Goal: Check status: Check status

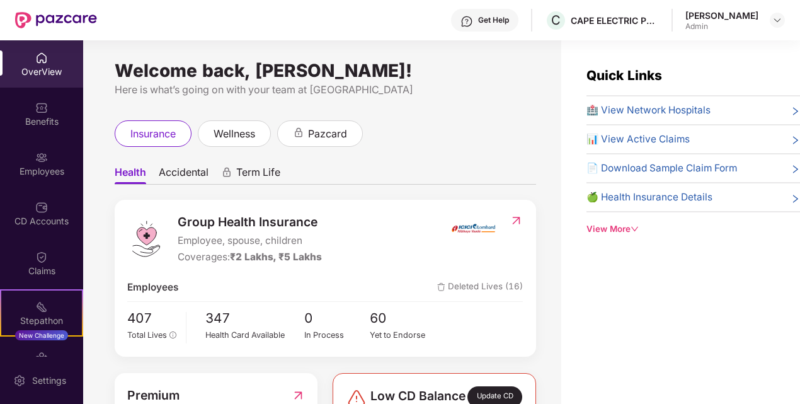
click at [49, 265] on div "Claims" at bounding box center [41, 271] width 83 height 13
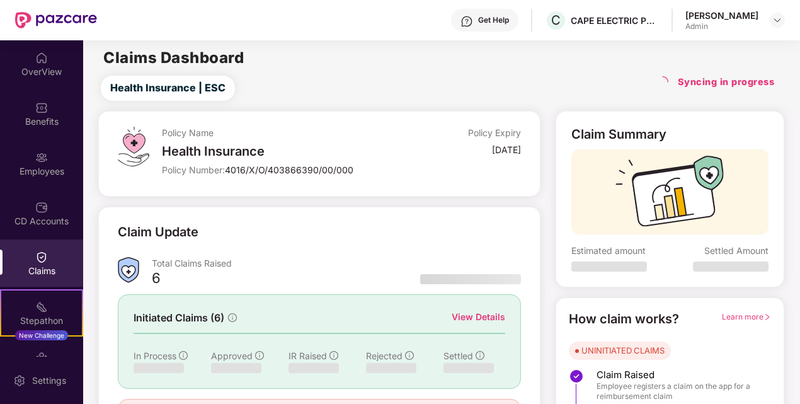
click at [698, 81] on h4 "Syncing in progress" at bounding box center [726, 82] width 97 height 13
click at [748, 106] on main "Claims Dashboard Health Insurance | ESC Syncing in progress Policy Name Health …" at bounding box center [441, 263] width 717 height 446
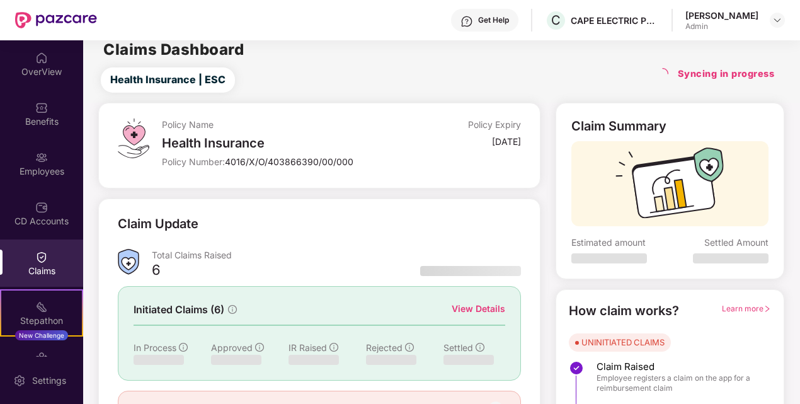
scroll to position [10, 0]
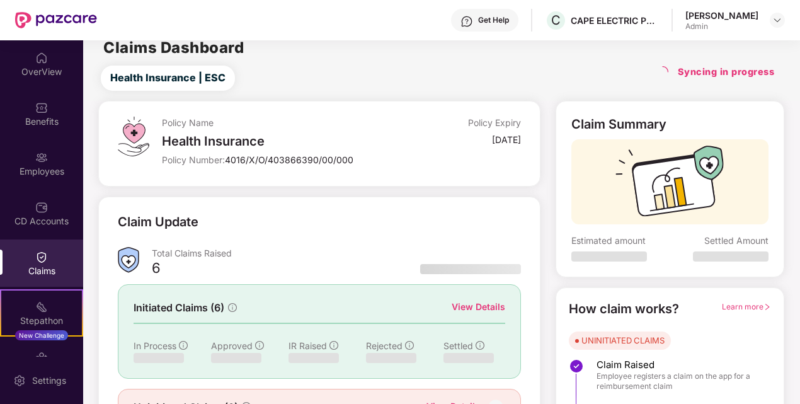
click at [439, 62] on main "Claims Dashboard Health Insurance | ESC Syncing in progress Policy Name Health …" at bounding box center [441, 253] width 717 height 446
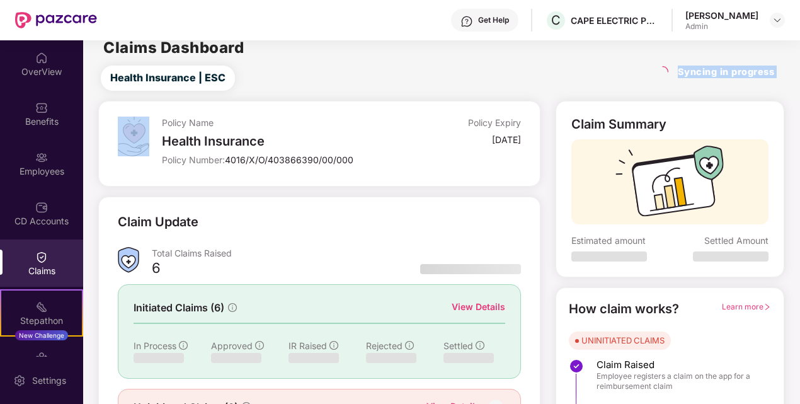
click at [439, 62] on main "Claims Dashboard Health Insurance | ESC Syncing in progress Policy Name Health …" at bounding box center [441, 253] width 717 height 446
click at [346, 88] on div "Health Insurance | ESC Syncing in progress" at bounding box center [443, 78] width 711 height 25
click at [405, 208] on div "Claim Update Total Claims Raised 6 Initiated Claims (6) View Details In Process…" at bounding box center [319, 320] width 442 height 246
click at [780, 18] on img at bounding box center [778, 20] width 10 height 10
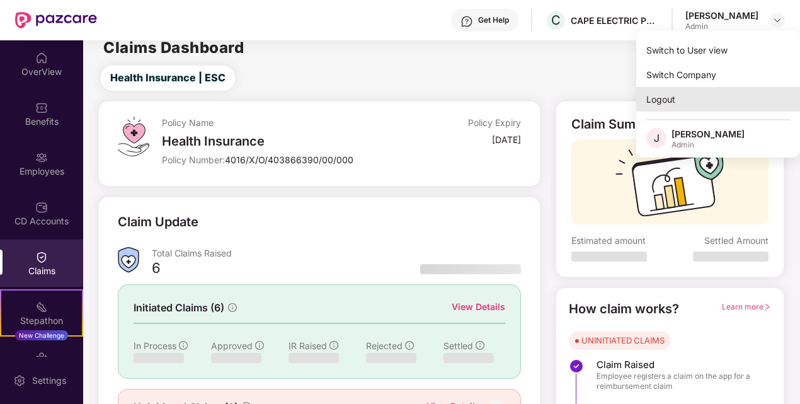
click at [695, 93] on div "Logout" at bounding box center [718, 99] width 164 height 25
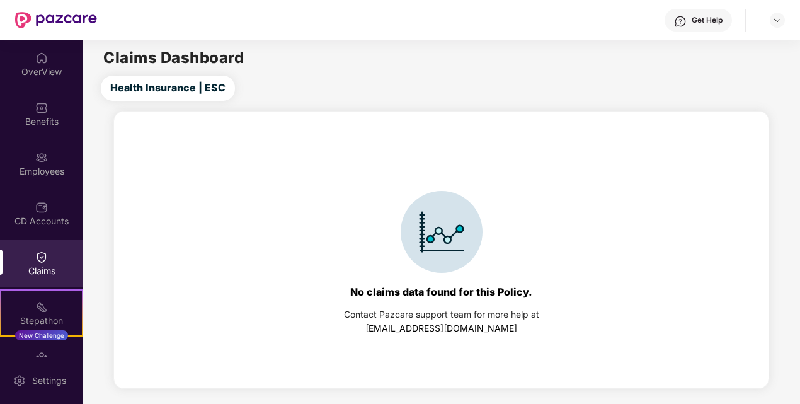
scroll to position [0, 0]
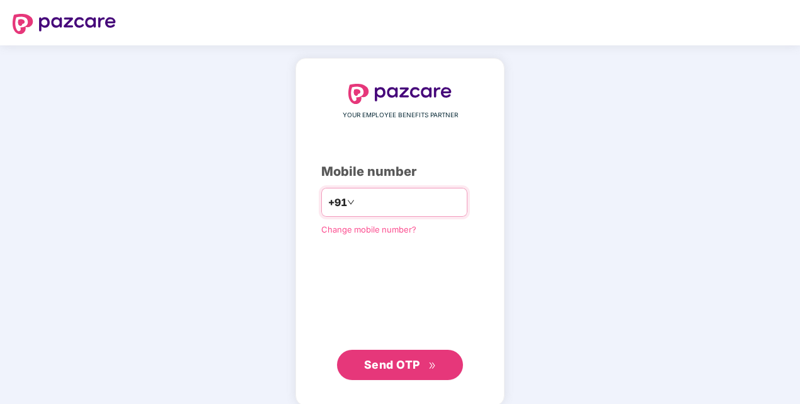
click at [375, 202] on input "number" at bounding box center [408, 202] width 103 height 20
click at [357, 199] on input "**********" at bounding box center [408, 202] width 103 height 20
type input "**********"
click at [412, 352] on button "Send OTP" at bounding box center [400, 365] width 126 height 30
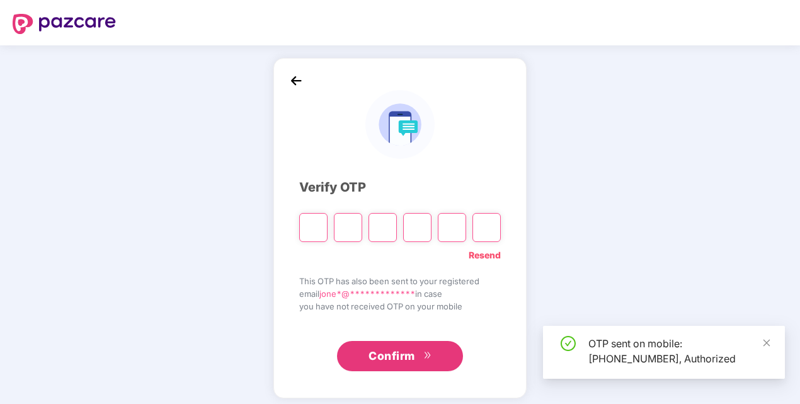
click at [319, 229] on input "Please enter verification code. Digit 1" at bounding box center [313, 227] width 28 height 29
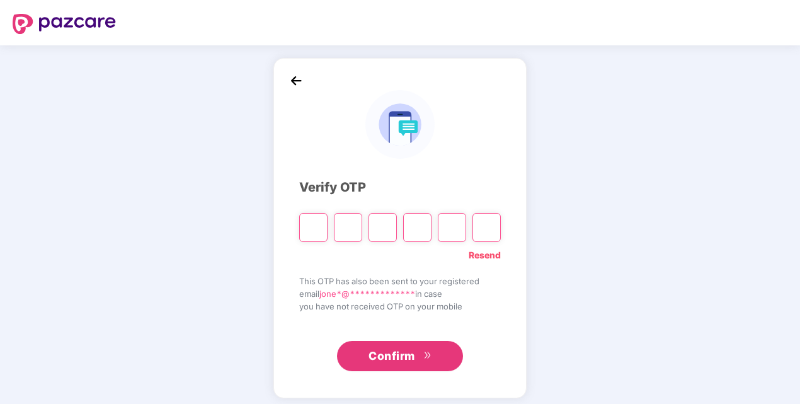
type input "*"
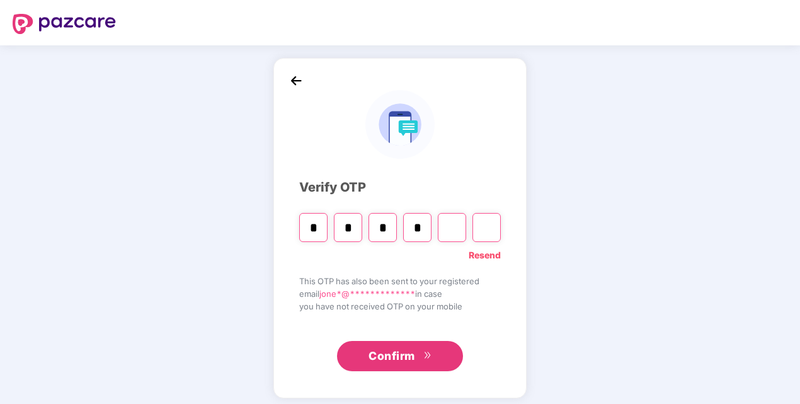
type input "*"
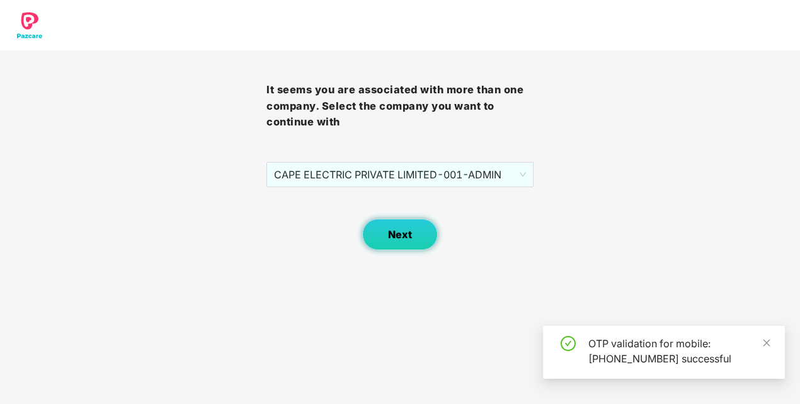
click at [404, 227] on button "Next" at bounding box center [400, 235] width 76 height 32
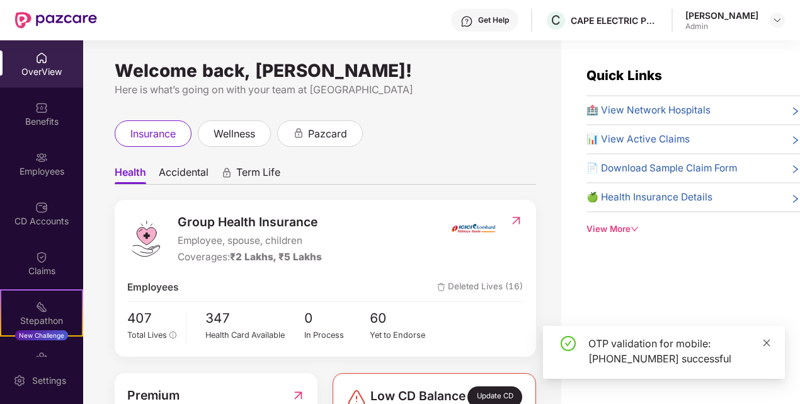
click at [769, 340] on icon "close" at bounding box center [767, 342] width 9 height 9
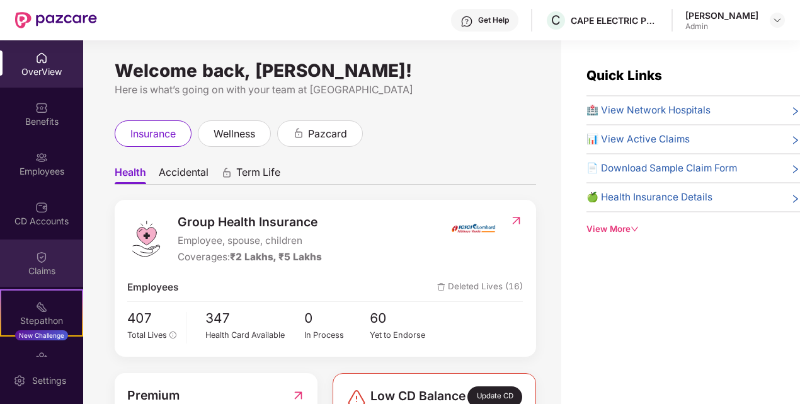
click at [31, 266] on div "Claims" at bounding box center [41, 271] width 83 height 13
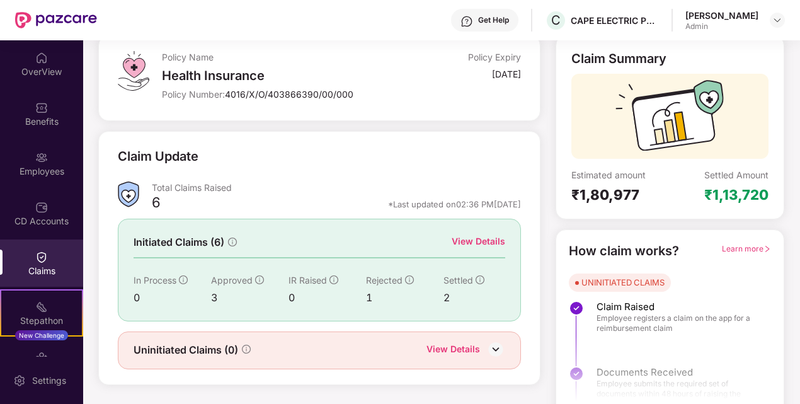
scroll to position [88, 0]
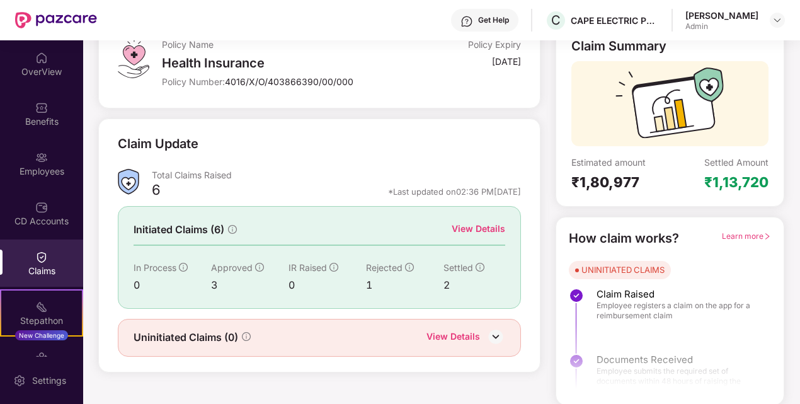
click at [366, 282] on div "1" at bounding box center [405, 285] width 78 height 16
click at [488, 229] on div "View Details" at bounding box center [479, 229] width 54 height 14
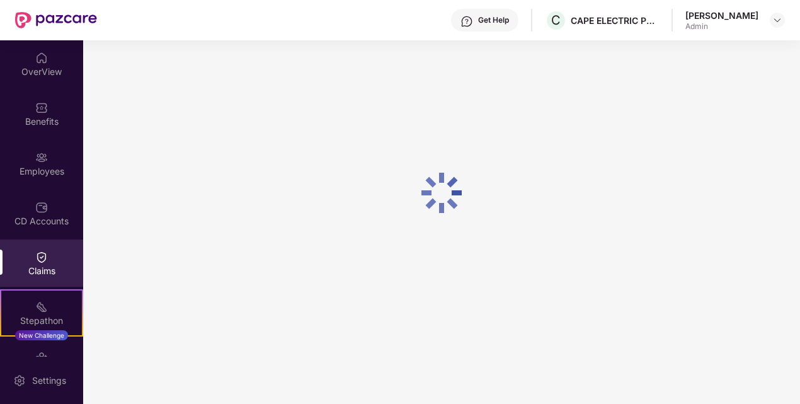
scroll to position [54, 0]
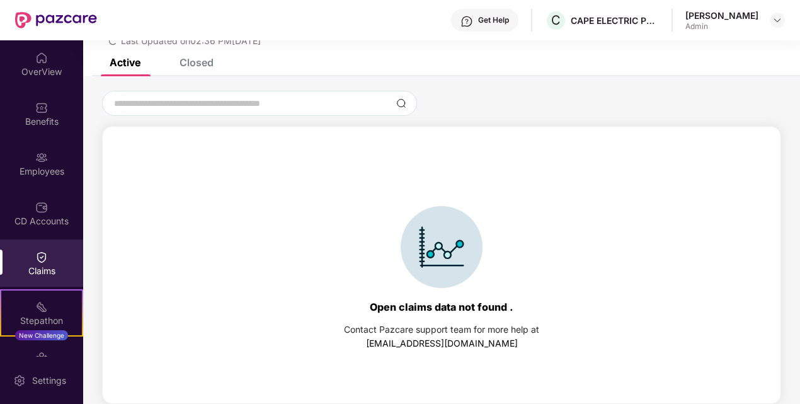
click at [205, 64] on div "Closed" at bounding box center [197, 62] width 34 height 13
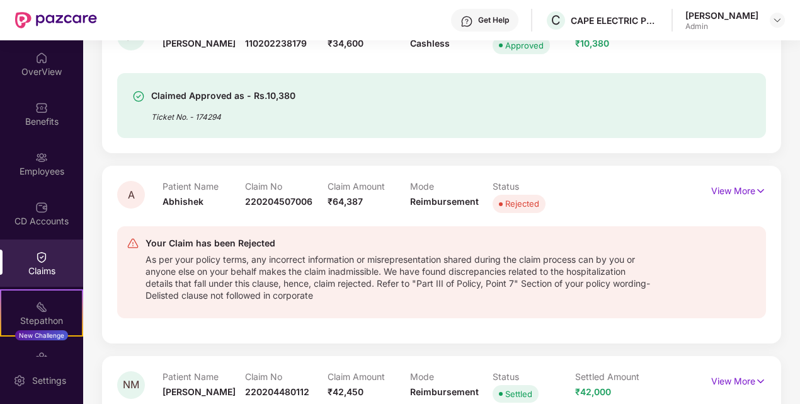
scroll to position [243, 0]
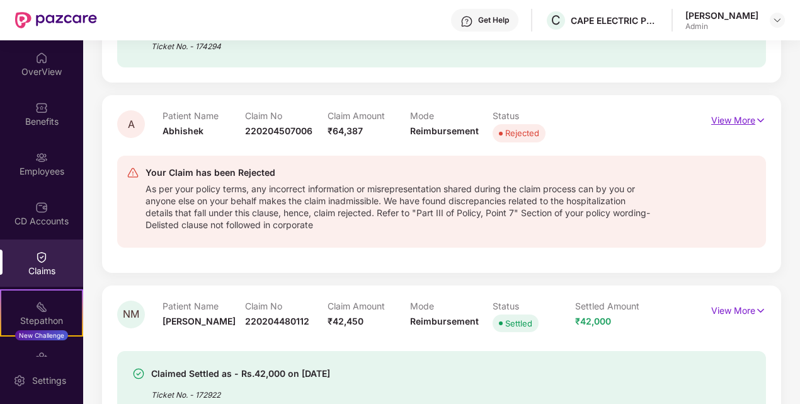
click at [726, 120] on p "View More" at bounding box center [738, 118] width 55 height 17
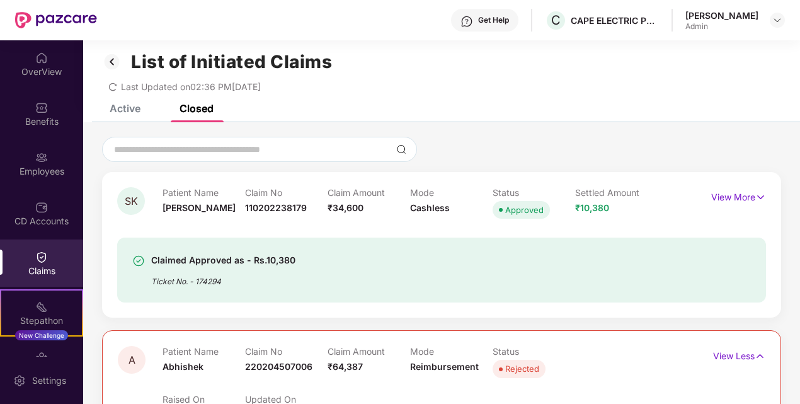
scroll to position [0, 0]
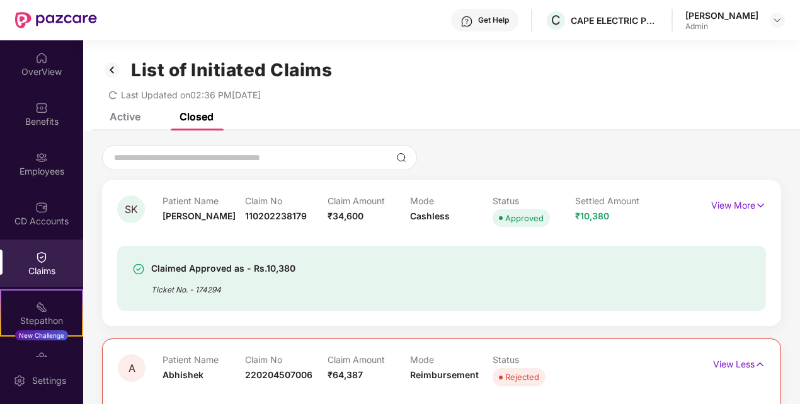
click at [110, 62] on img at bounding box center [112, 69] width 20 height 21
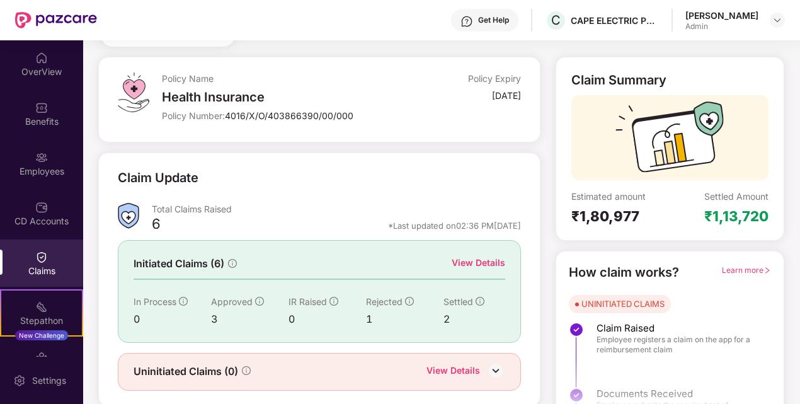
scroll to position [88, 0]
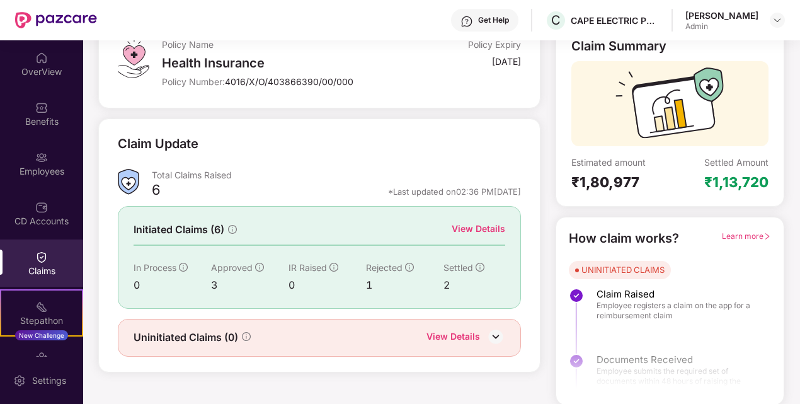
click at [494, 224] on div "View Details" at bounding box center [479, 229] width 54 height 14
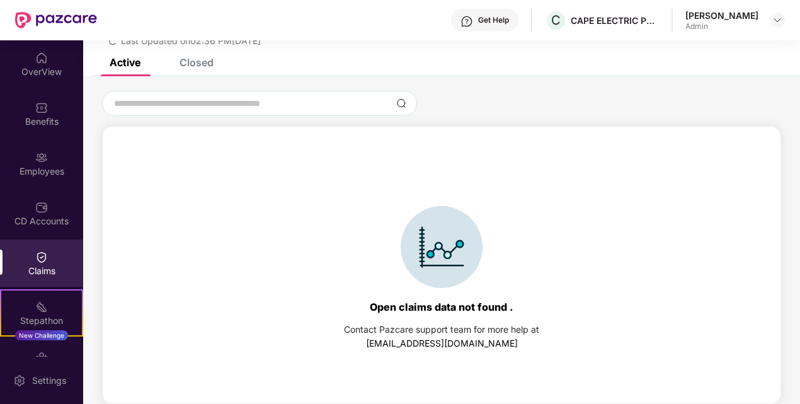
scroll to position [54, 0]
click at [181, 67] on div "Closed" at bounding box center [197, 62] width 34 height 13
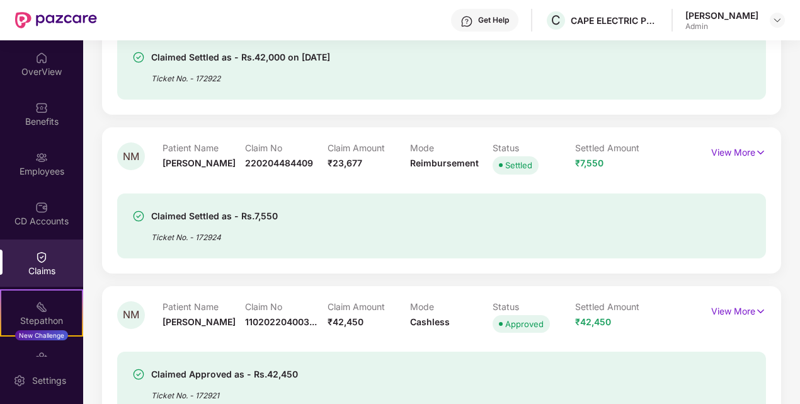
scroll to position [621, 0]
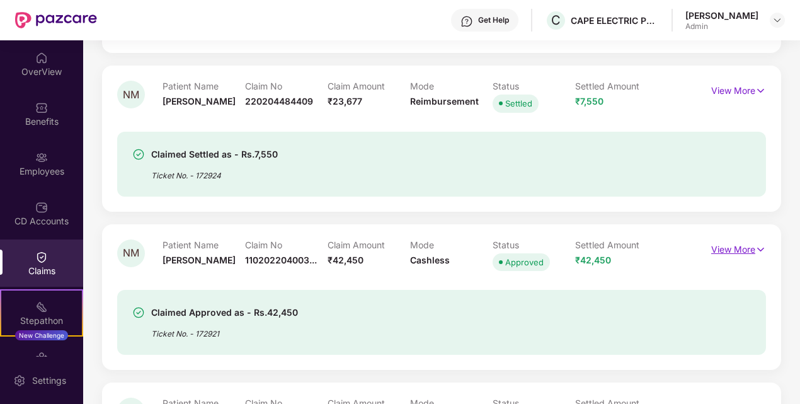
click at [726, 250] on p "View More" at bounding box center [738, 247] width 55 height 17
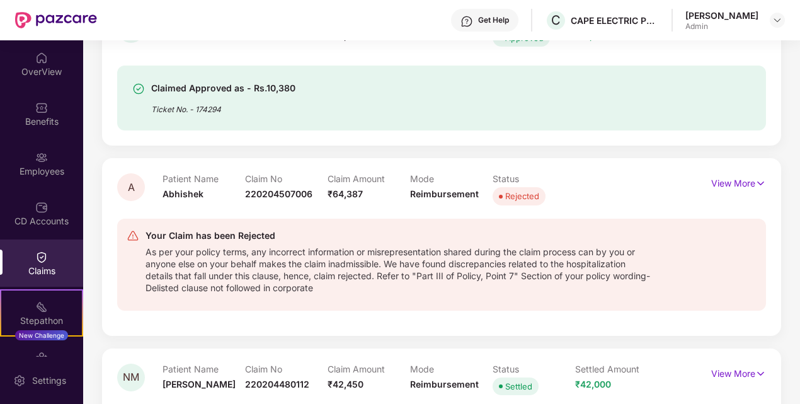
scroll to position [243, 0]
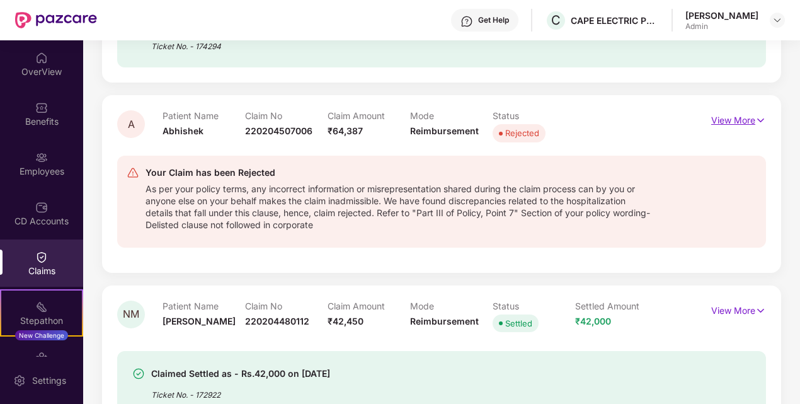
click at [739, 126] on p "View More" at bounding box center [738, 118] width 55 height 17
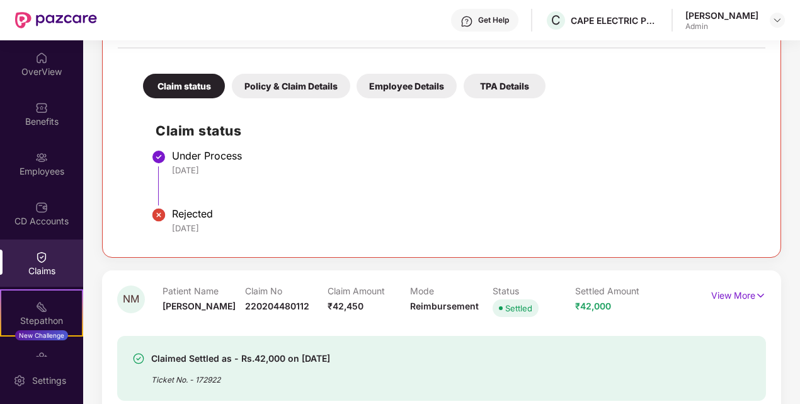
scroll to position [495, 0]
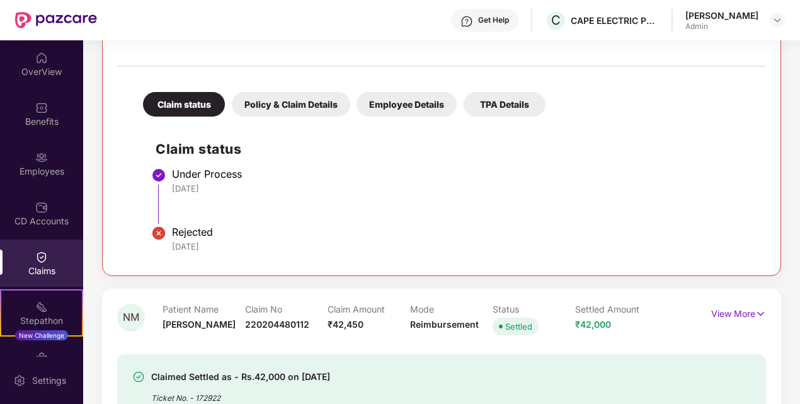
click at [281, 98] on div "Policy & Claim Details" at bounding box center [291, 104] width 118 height 25
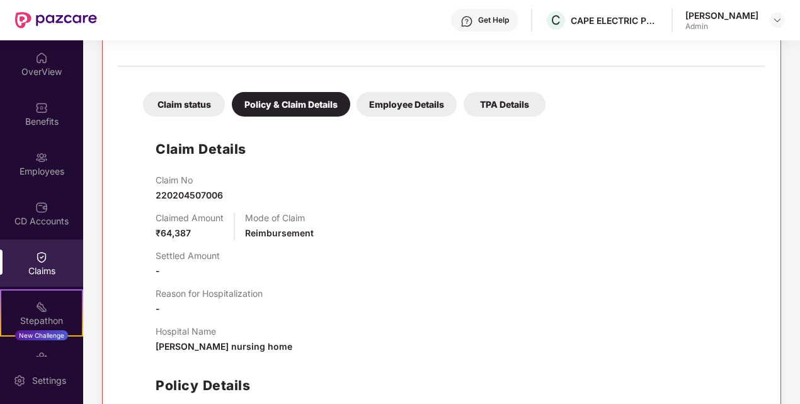
click at [504, 100] on div "TPA Details" at bounding box center [505, 104] width 82 height 25
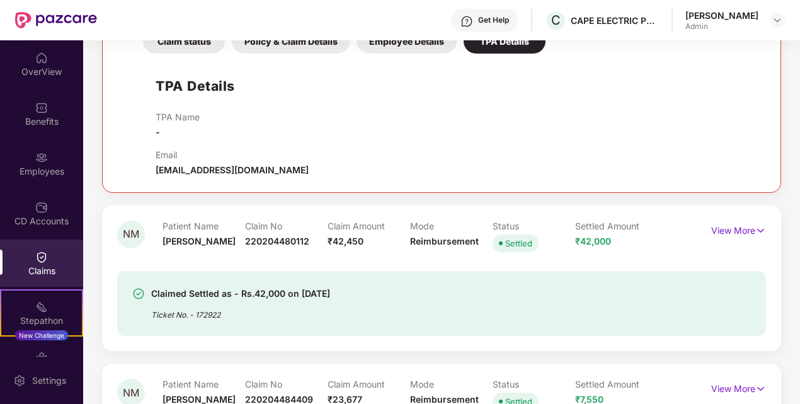
scroll to position [432, 0]
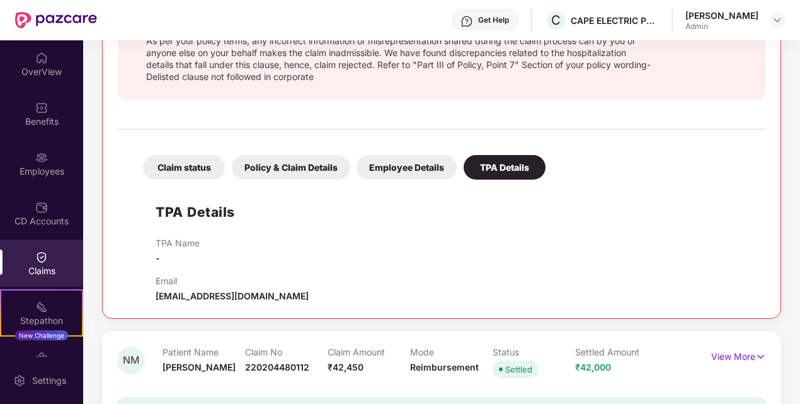
click at [432, 167] on div "Employee Details" at bounding box center [407, 167] width 100 height 25
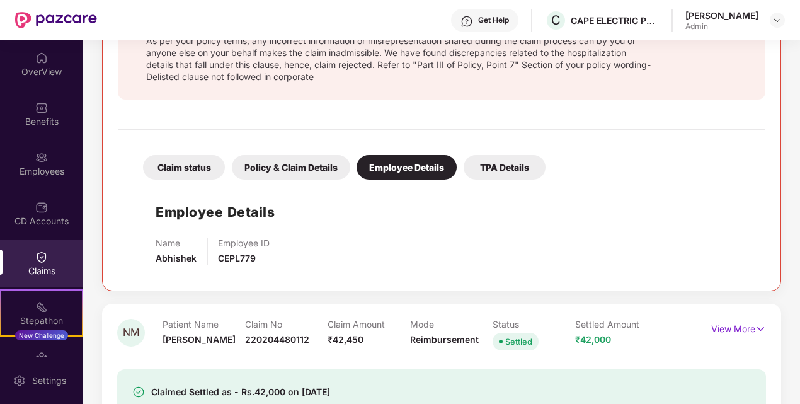
click at [289, 170] on div "Policy & Claim Details" at bounding box center [291, 167] width 118 height 25
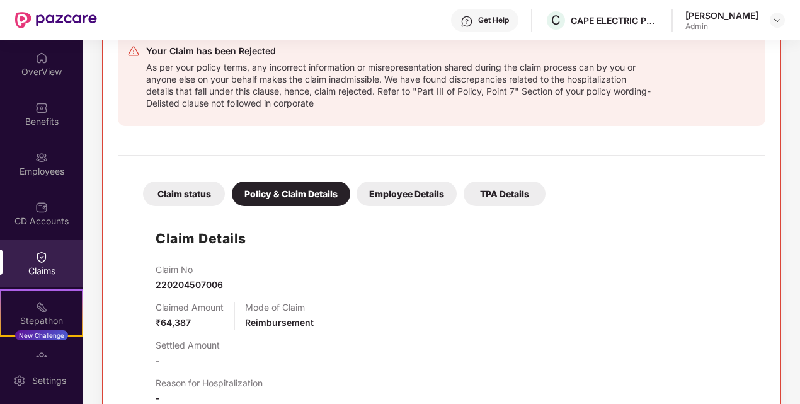
scroll to position [369, 0]
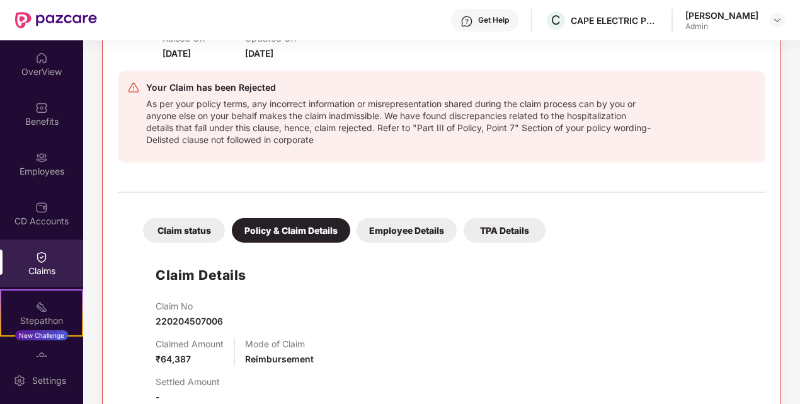
click at [199, 232] on div "Claim status" at bounding box center [184, 230] width 82 height 25
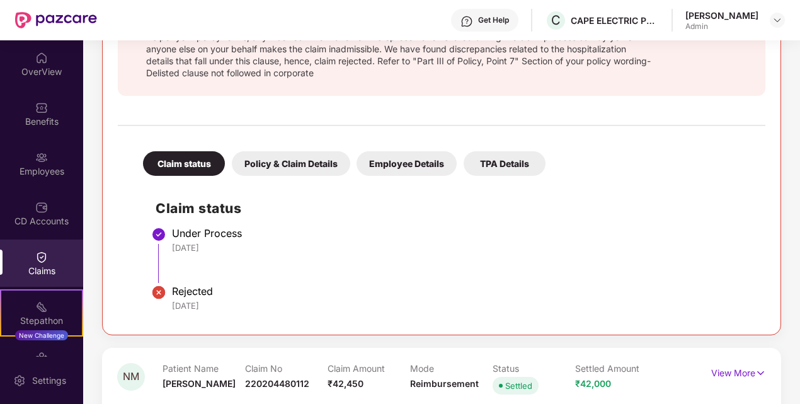
scroll to position [495, 0]
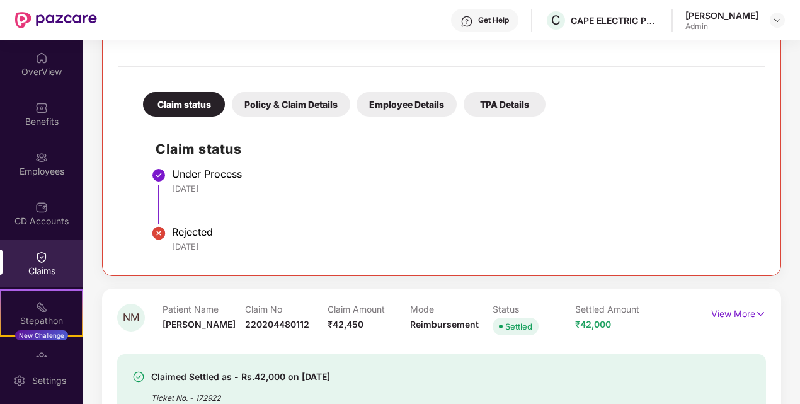
click at [202, 229] on div "Rejected" at bounding box center [462, 232] width 581 height 13
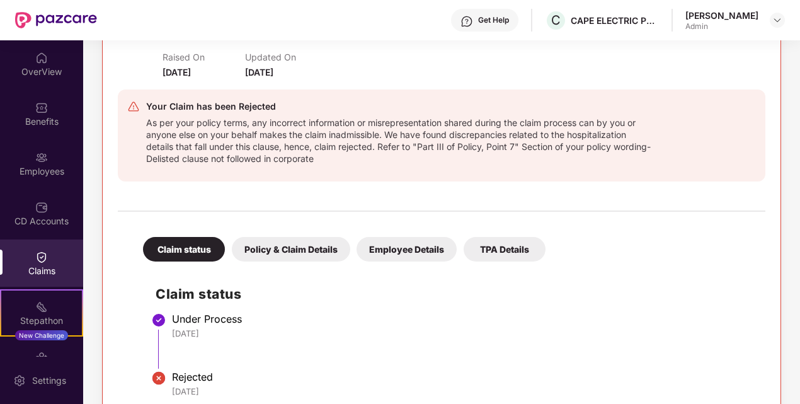
scroll to position [243, 0]
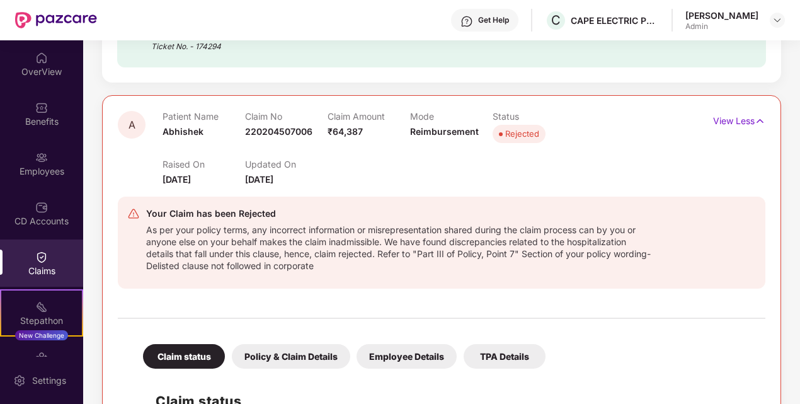
click at [449, 290] on div "Your Claim has been Rejected As per your policy terms, any incorrect informatio…" at bounding box center [442, 243] width 648 height 112
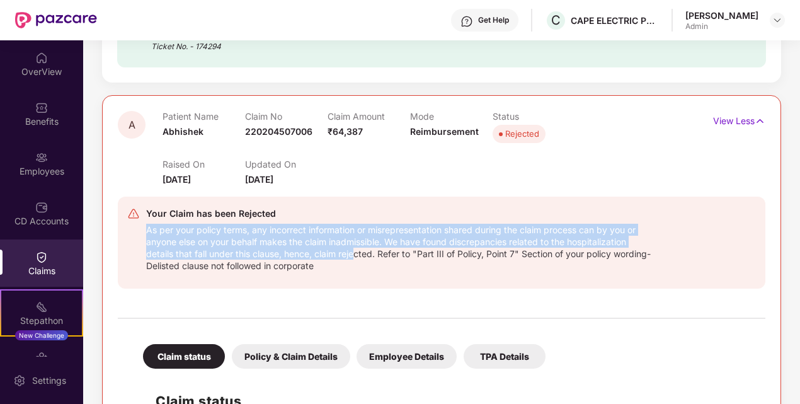
drag, startPoint x: 146, startPoint y: 231, endPoint x: 357, endPoint y: 248, distance: 211.8
click at [357, 248] on div "As per your policy terms, any incorrect information or misrepresentation shared…" at bounding box center [398, 246] width 505 height 50
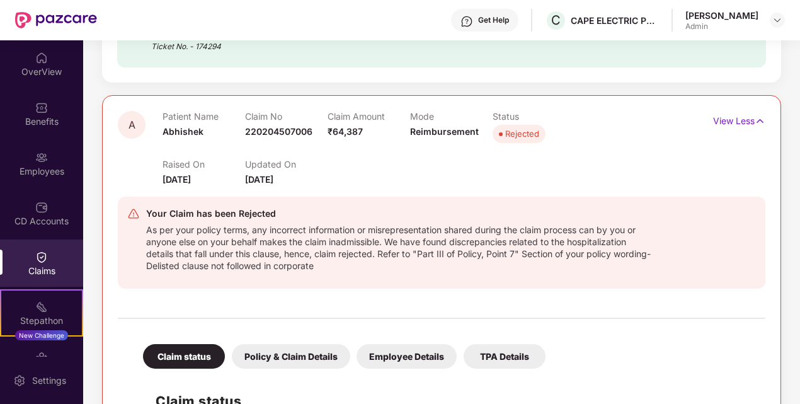
drag, startPoint x: 357, startPoint y: 248, endPoint x: 369, endPoint y: 262, distance: 17.8
click at [369, 262] on div "As per your policy terms, any incorrect information or misrepresentation shared…" at bounding box center [398, 246] width 505 height 50
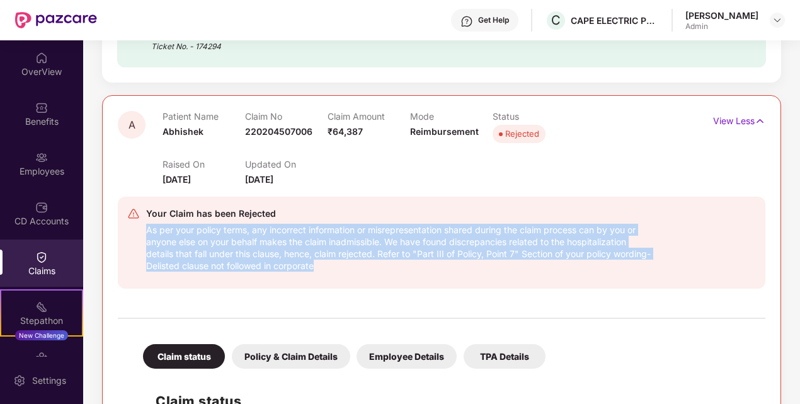
drag, startPoint x: 367, startPoint y: 266, endPoint x: 137, endPoint y: 229, distance: 233.0
click at [137, 229] on div "Your Claim has been Rejected As per your policy terms, any incorrect informatio…" at bounding box center [389, 242] width 524 height 73
click at [363, 261] on div "As per your policy terms, any incorrect information or misrepresentation shared…" at bounding box center [398, 246] width 505 height 50
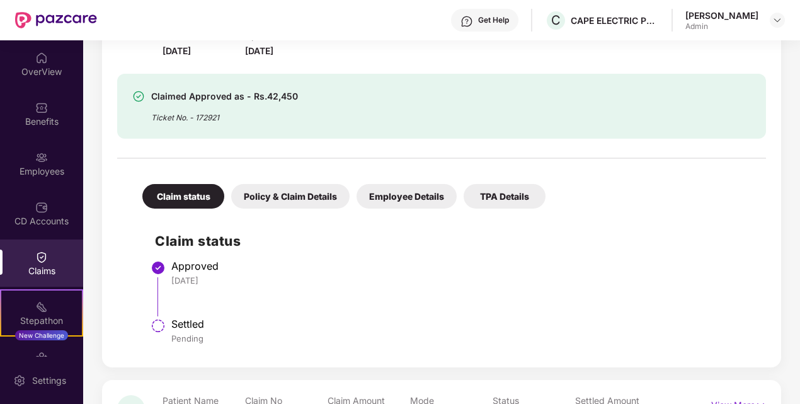
scroll to position [1014, 0]
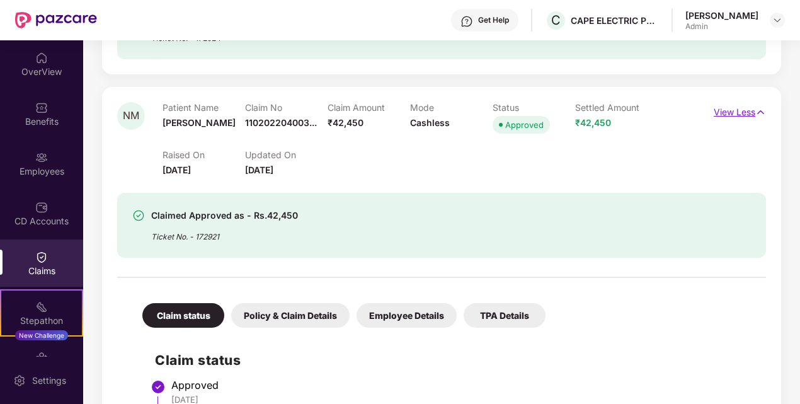
click at [715, 116] on p "View Less" at bounding box center [740, 110] width 52 height 17
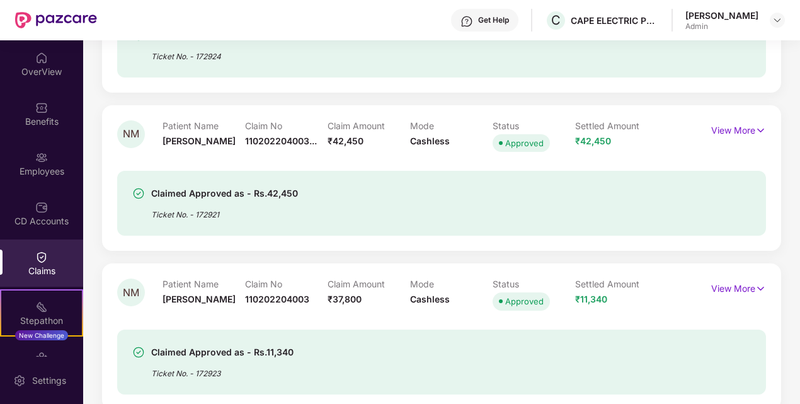
scroll to position [1012, 0]
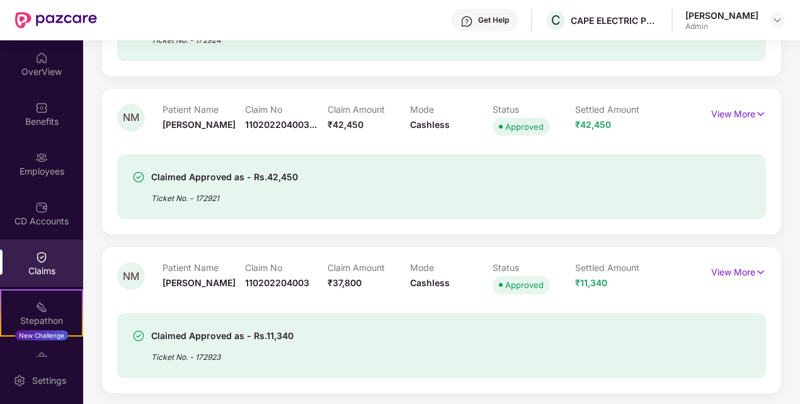
click at [665, 233] on div "NM Patient Name [PERSON_NAME] Claim No 110202204003... Claim Amount ₹42,450 Mod…" at bounding box center [441, 162] width 679 height 146
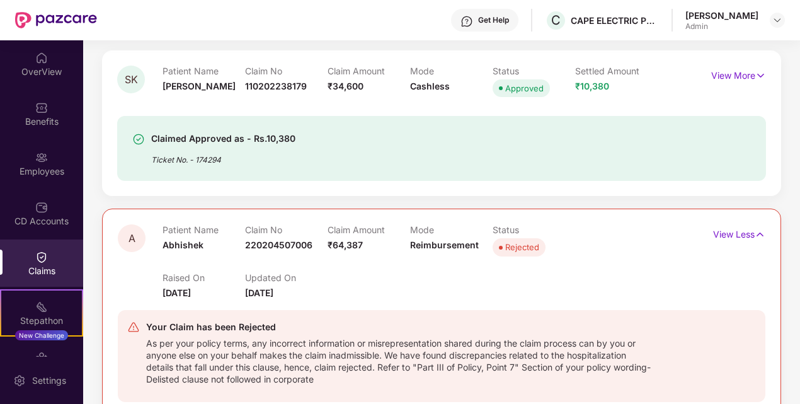
scroll to position [193, 0]
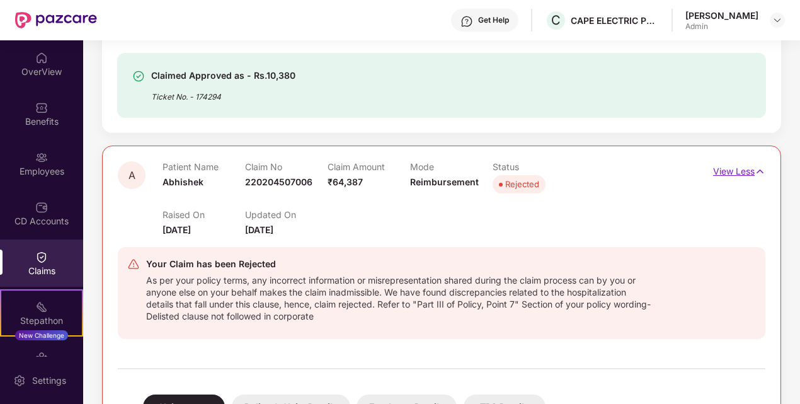
click at [747, 173] on p "View Less" at bounding box center [739, 169] width 52 height 17
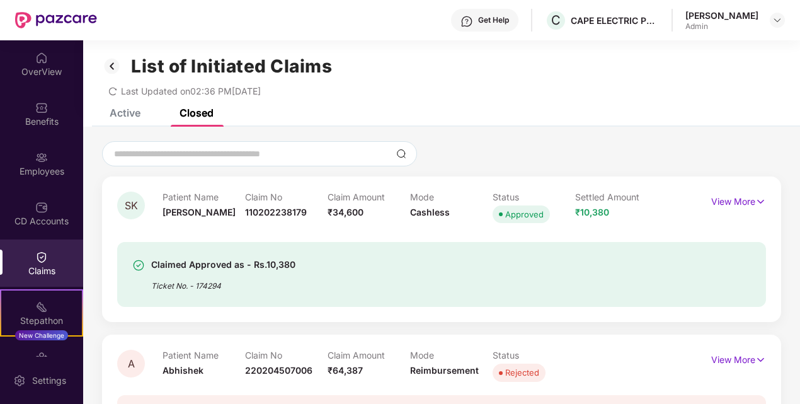
scroll to position [0, 0]
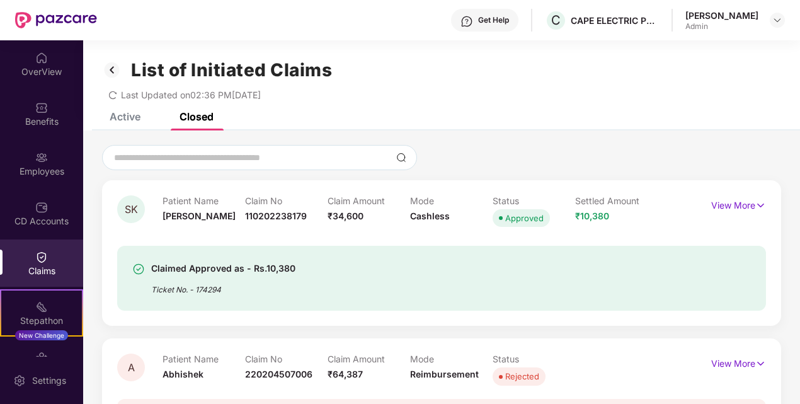
click at [408, 222] on div "Claim Amount ₹34,600" at bounding box center [369, 212] width 83 height 35
click at [256, 282] on div "Ticket No. - 174294" at bounding box center [223, 286] width 144 height 20
click at [258, 287] on div "Ticket No. - 174294" at bounding box center [223, 286] width 144 height 20
drag, startPoint x: 410, startPoint y: 215, endPoint x: 440, endPoint y: 213, distance: 30.3
click at [440, 213] on span "Cashless" at bounding box center [430, 215] width 40 height 11
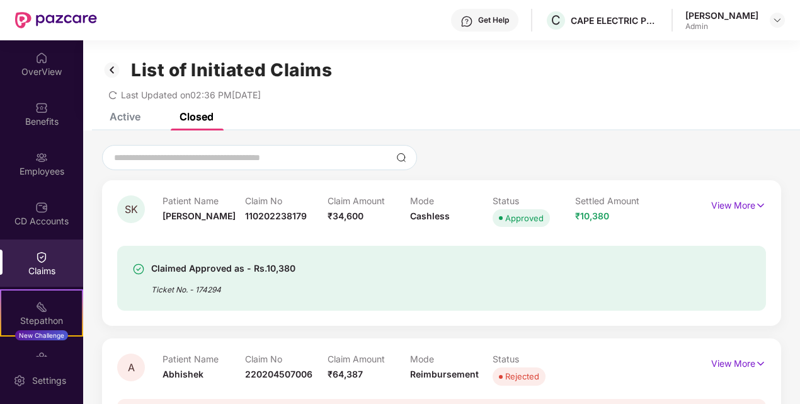
drag, startPoint x: 440, startPoint y: 213, endPoint x: 425, endPoint y: 239, distance: 30.5
click at [425, 239] on div "Claimed Approved as - Rs.10,380 Ticket No. - 174294" at bounding box center [441, 270] width 649 height 81
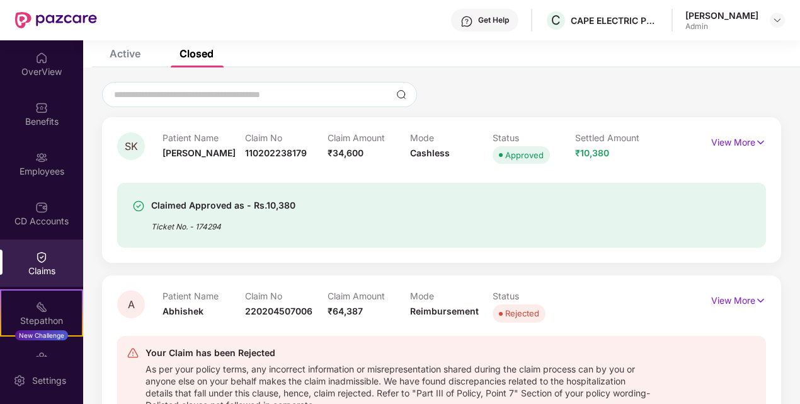
scroll to position [189, 0]
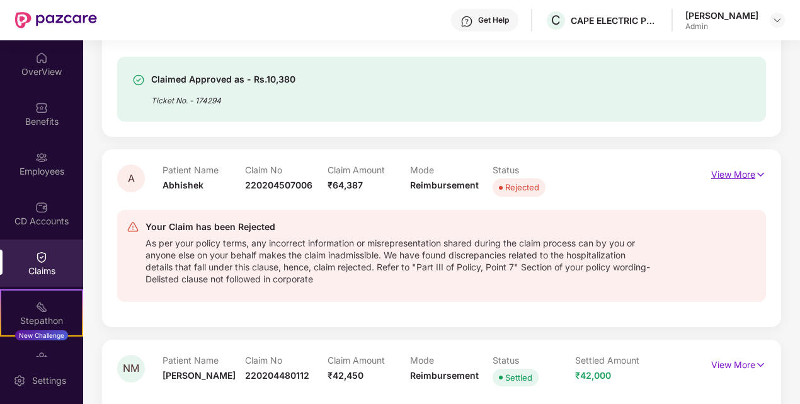
click at [751, 179] on p "View More" at bounding box center [738, 172] width 55 height 17
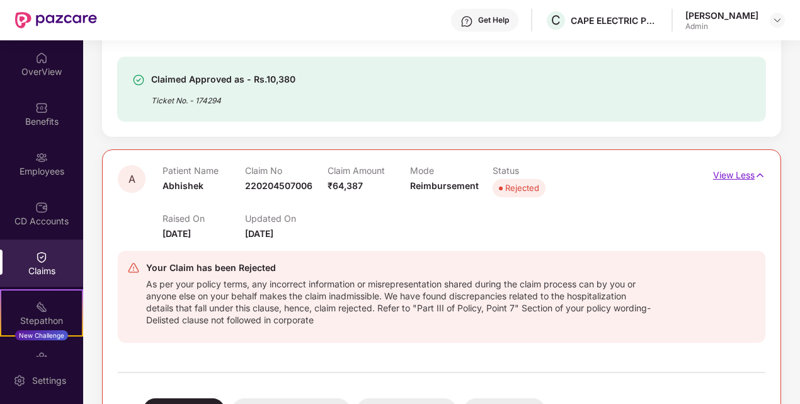
click at [751, 179] on p "View Less" at bounding box center [739, 173] width 52 height 17
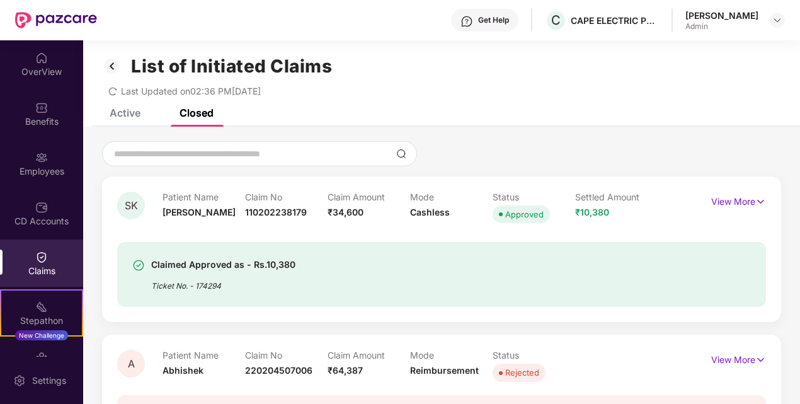
scroll to position [0, 0]
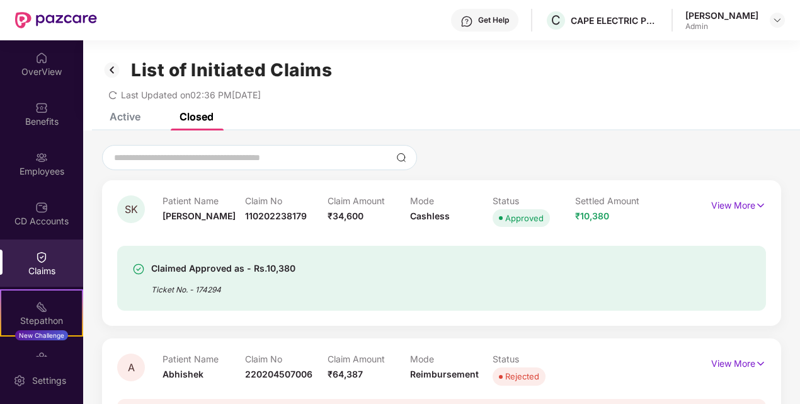
click at [434, 232] on div "Claimed Approved as - Rs.10,380 Ticket No. - 174294" at bounding box center [441, 270] width 649 height 81
click at [112, 72] on img at bounding box center [112, 69] width 20 height 21
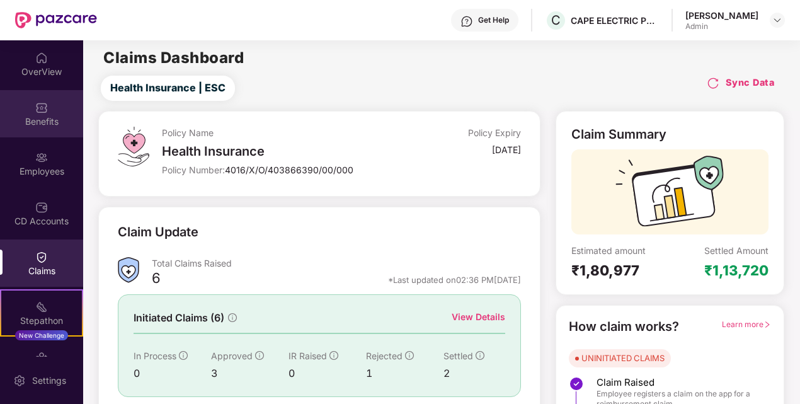
click at [49, 118] on div "Benefits" at bounding box center [41, 121] width 83 height 13
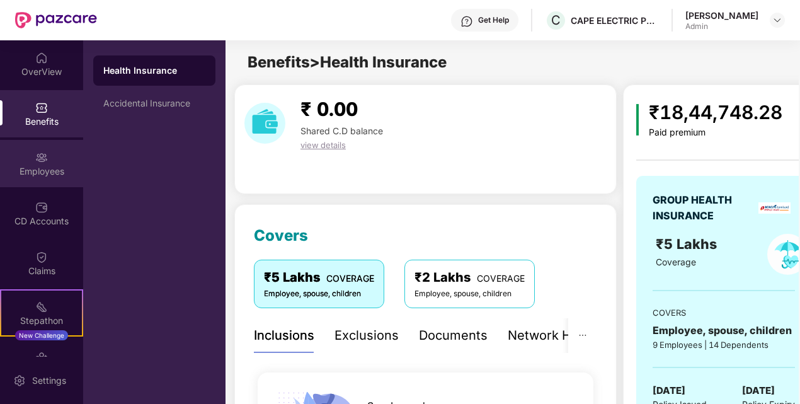
click at [42, 180] on div "Employees" at bounding box center [41, 163] width 83 height 47
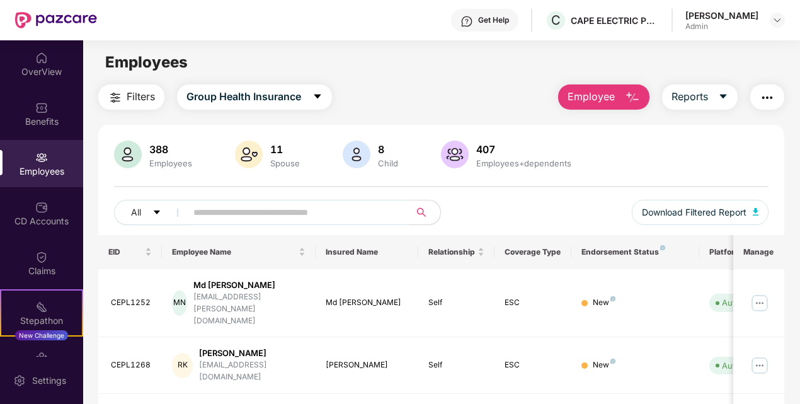
click at [214, 212] on input "text" at bounding box center [293, 212] width 200 height 19
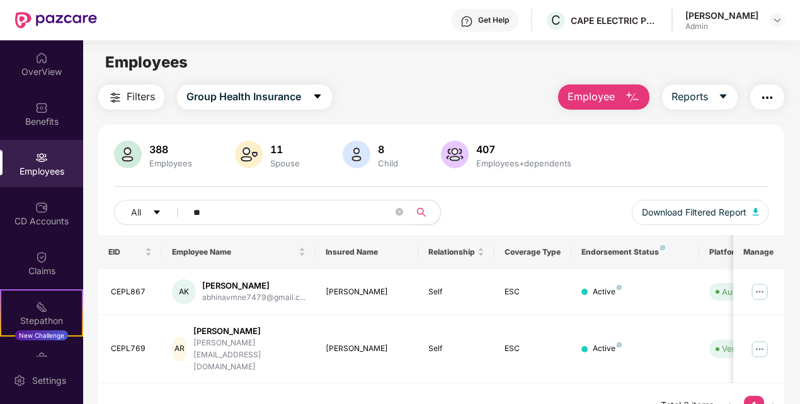
type input "*"
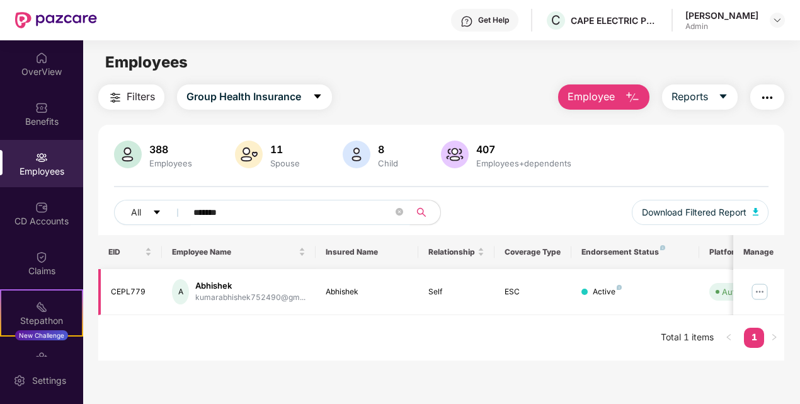
type input "*******"
click at [402, 301] on td "Abhishek" at bounding box center [367, 292] width 103 height 46
click at [758, 294] on img at bounding box center [760, 292] width 20 height 20
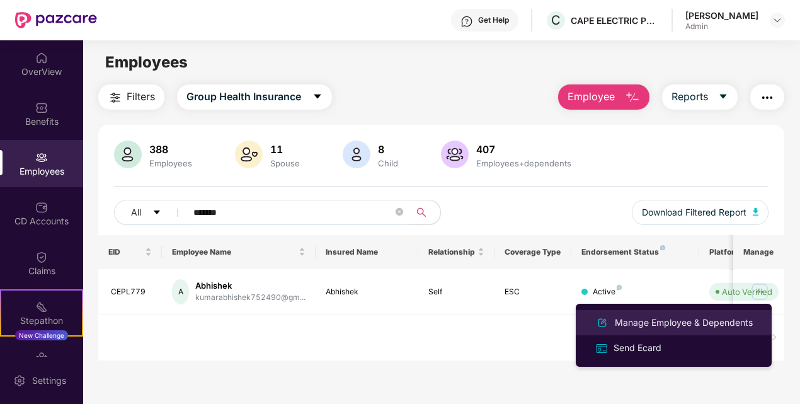
click at [678, 323] on div "Manage Employee & Dependents" at bounding box center [684, 323] width 143 height 14
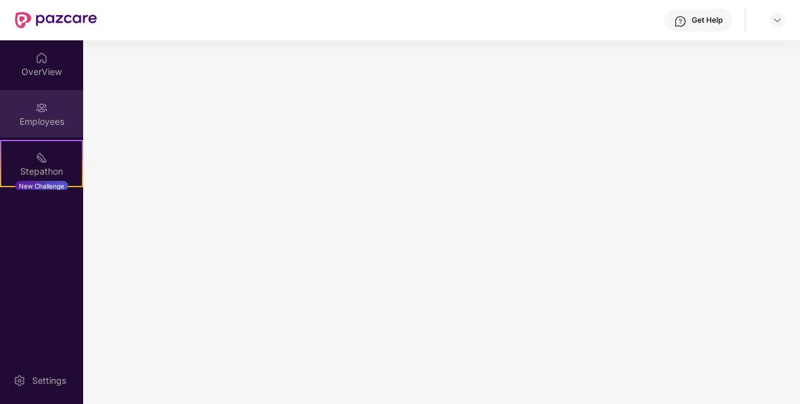
click at [25, 122] on div "Employees" at bounding box center [41, 121] width 83 height 13
click at [43, 113] on img at bounding box center [41, 107] width 13 height 13
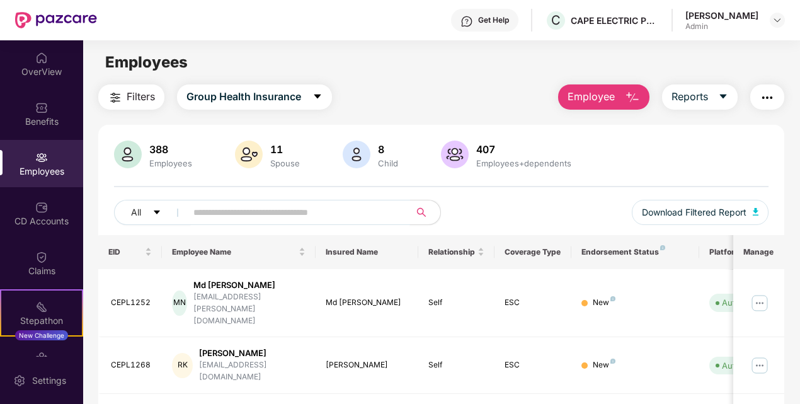
click at [228, 208] on input "text" at bounding box center [293, 212] width 200 height 19
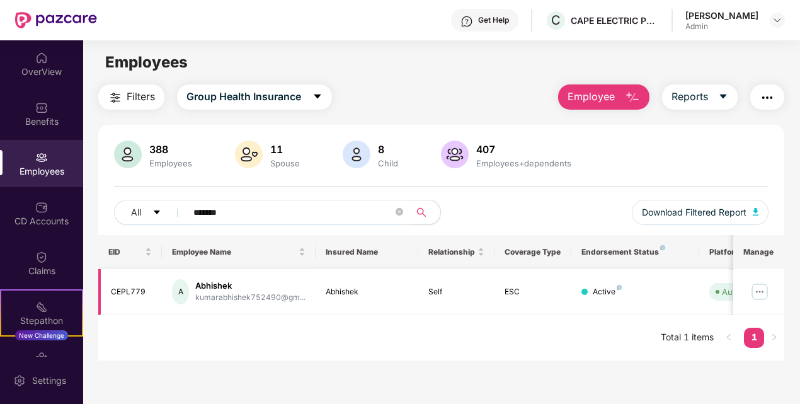
type input "*******"
click at [758, 294] on img at bounding box center [760, 292] width 20 height 20
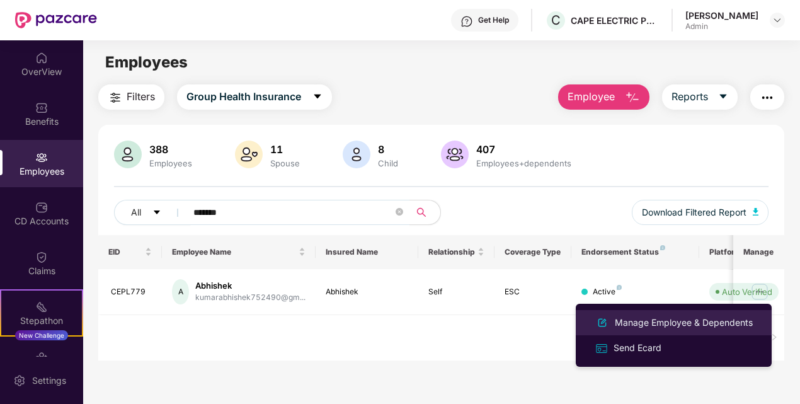
click at [671, 326] on div "Manage Employee & Dependents" at bounding box center [684, 323] width 143 height 14
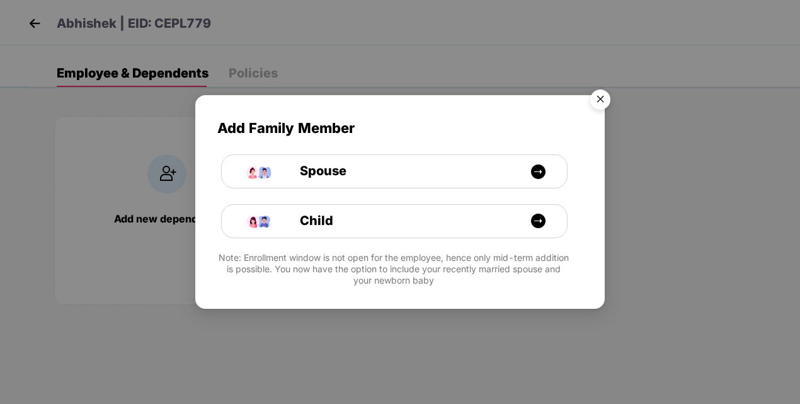
click at [610, 95] on img "Close" at bounding box center [600, 101] width 35 height 35
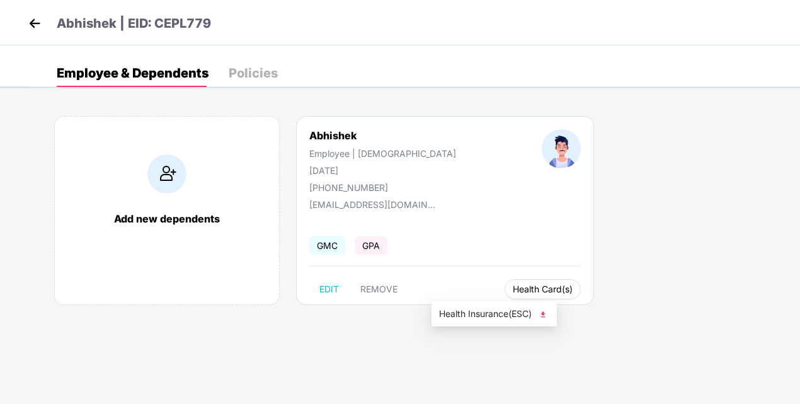
click at [513, 287] on span "Health Card(s)" at bounding box center [543, 289] width 60 height 6
click at [461, 315] on span "Health Insurance(ESC)" at bounding box center [494, 314] width 110 height 14
click at [30, 22] on img at bounding box center [34, 23] width 19 height 19
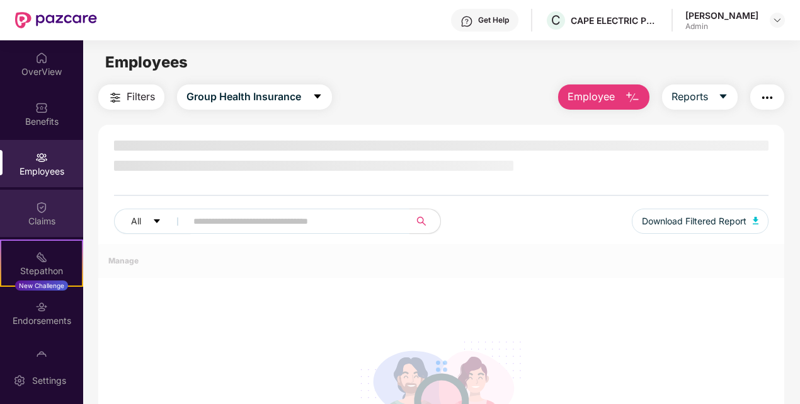
click at [49, 209] on div "Claims" at bounding box center [41, 213] width 83 height 47
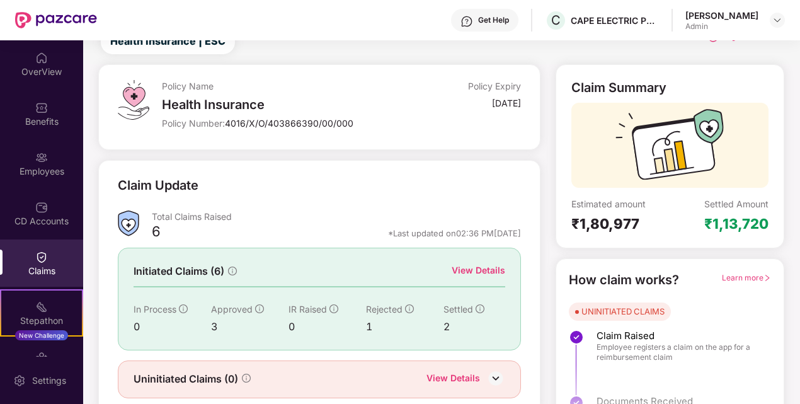
scroll to position [88, 0]
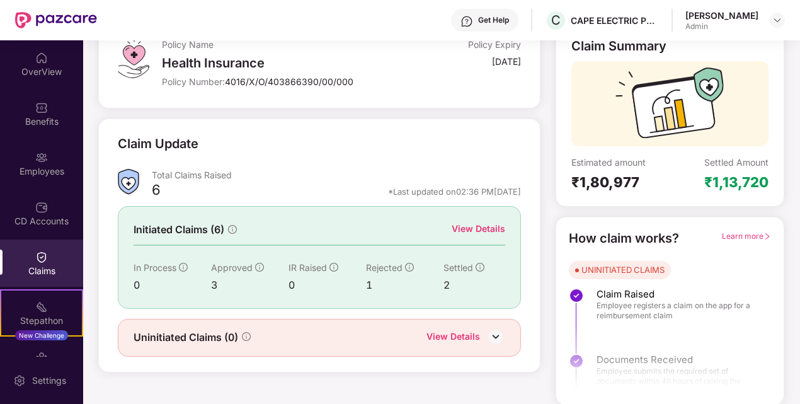
click at [479, 223] on div "View Details" at bounding box center [479, 229] width 54 height 14
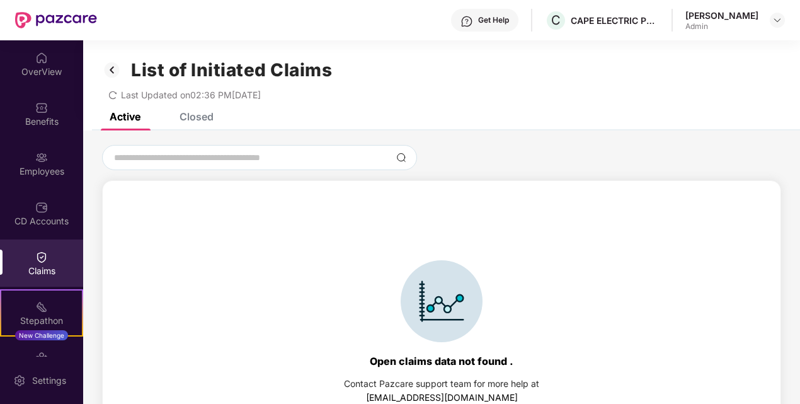
click at [193, 110] on div "List of Initiated Claims Last Updated on 02:36 PM, 22 Sep 2025" at bounding box center [441, 76] width 717 height 72
click at [193, 116] on div "Closed" at bounding box center [197, 116] width 34 height 13
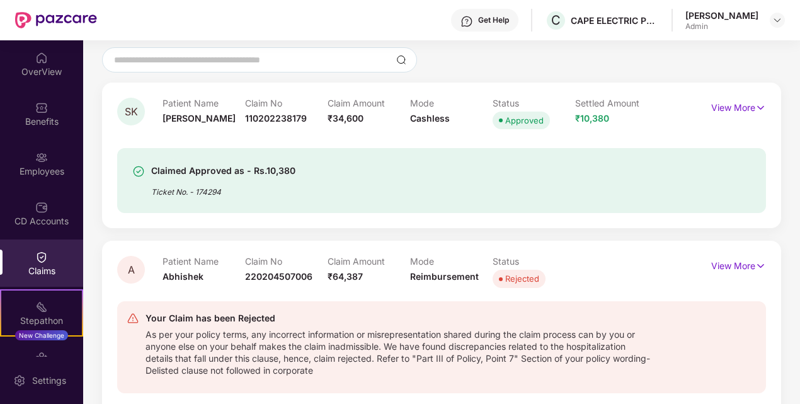
scroll to position [126, 0]
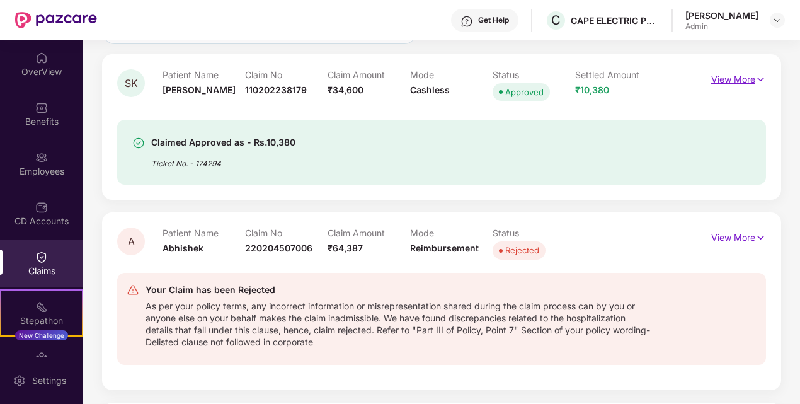
click at [732, 76] on p "View More" at bounding box center [738, 77] width 55 height 17
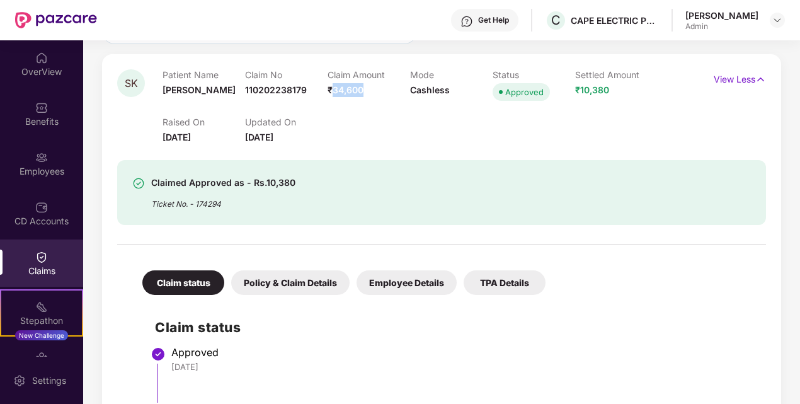
drag, startPoint x: 331, startPoint y: 89, endPoint x: 367, endPoint y: 88, distance: 35.9
click at [367, 88] on div "Claim Amount ₹34,600" at bounding box center [369, 86] width 83 height 35
drag, startPoint x: 575, startPoint y: 93, endPoint x: 618, endPoint y: 91, distance: 42.3
click at [618, 91] on div "Settled Amount ₹10,380" at bounding box center [616, 86] width 83 height 35
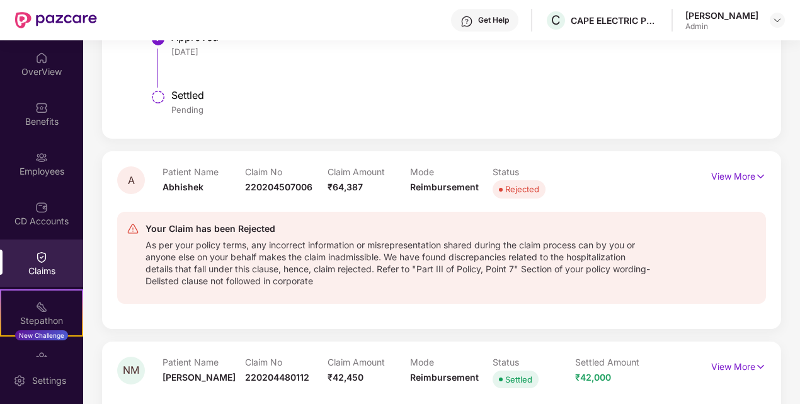
scroll to position [504, 0]
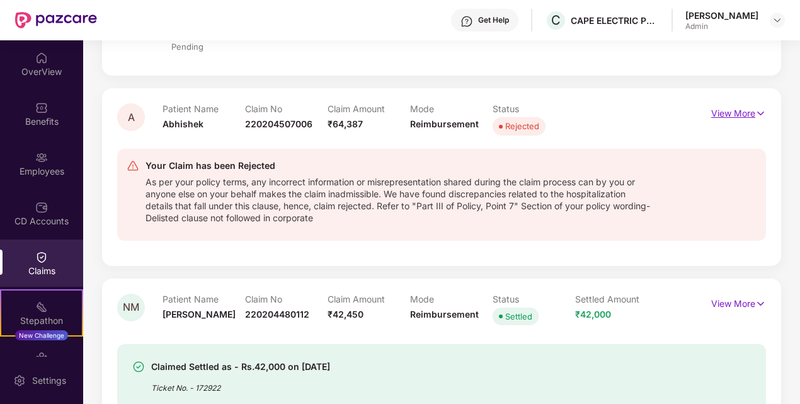
click at [721, 113] on p "View More" at bounding box center [738, 111] width 55 height 17
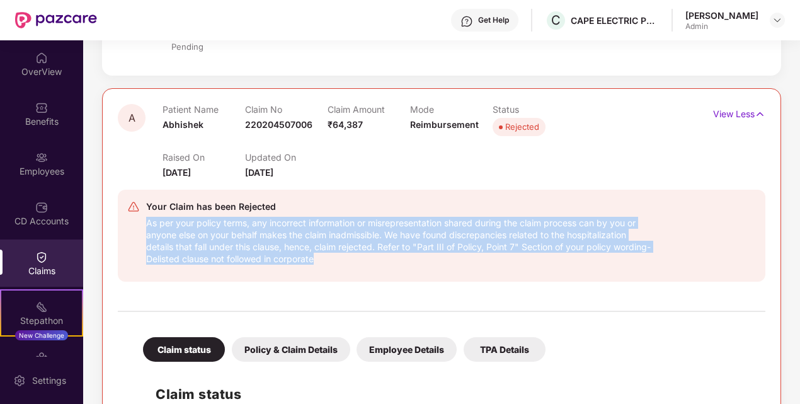
drag, startPoint x: 145, startPoint y: 219, endPoint x: 369, endPoint y: 259, distance: 227.3
click at [369, 259] on div "Your Claim has been Rejected As per your policy terms, any incorrect informatio…" at bounding box center [389, 235] width 524 height 73
copy div "As per your policy terms, any incorrect information or misrepresentation shared…"
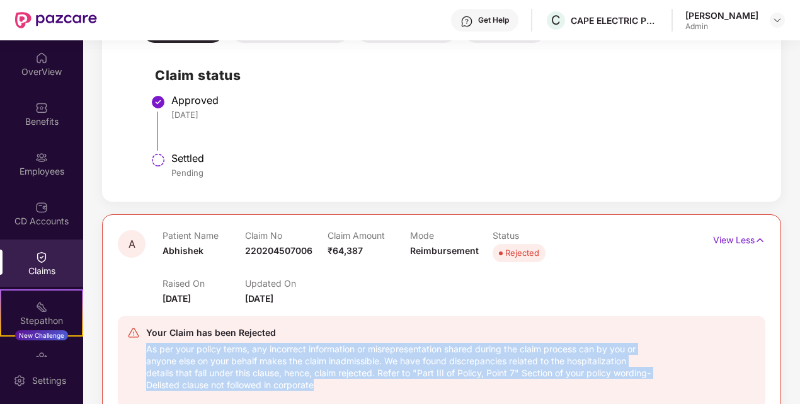
scroll to position [441, 0]
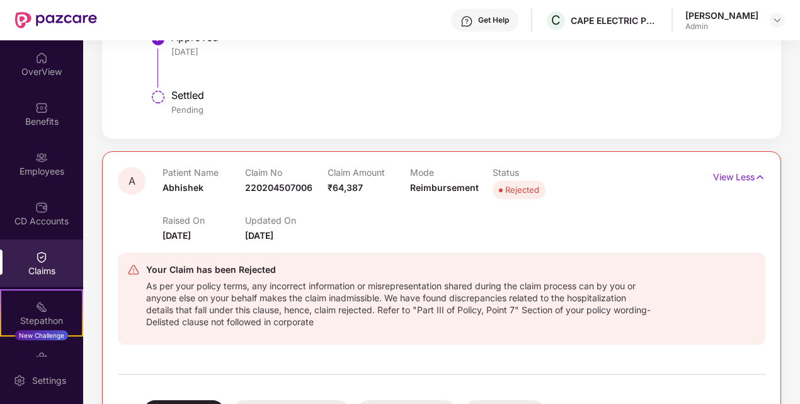
drag, startPoint x: 366, startPoint y: 208, endPoint x: 357, endPoint y: 202, distance: 10.5
click at [364, 207] on div "Raised On 29 Aug 2025 Updated On 22 Sept 2025" at bounding box center [410, 222] width 495 height 40
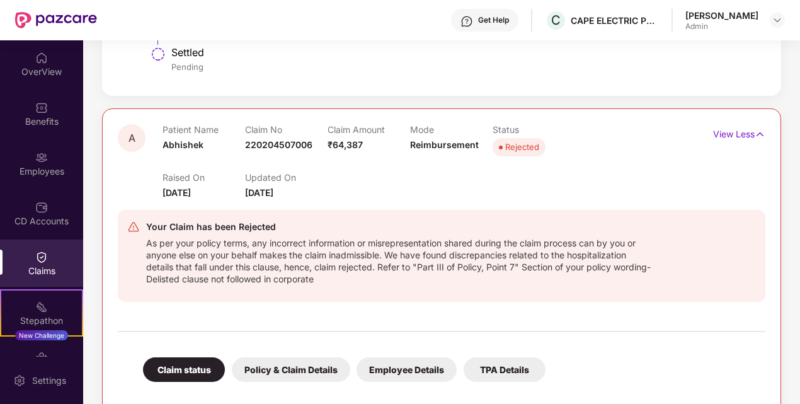
scroll to position [504, 0]
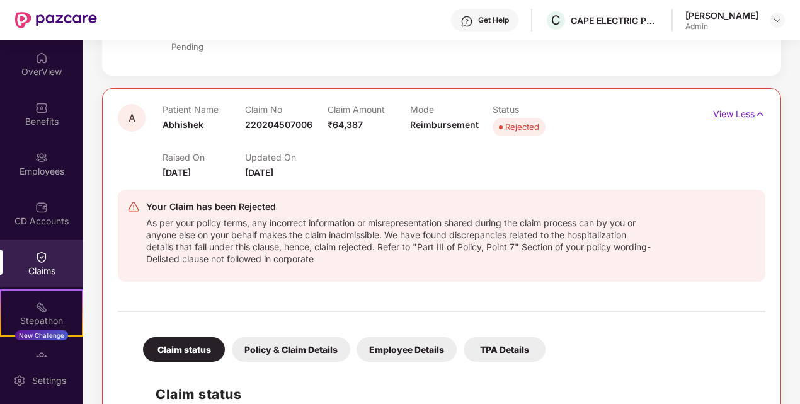
click at [741, 113] on p "View Less" at bounding box center [739, 112] width 52 height 17
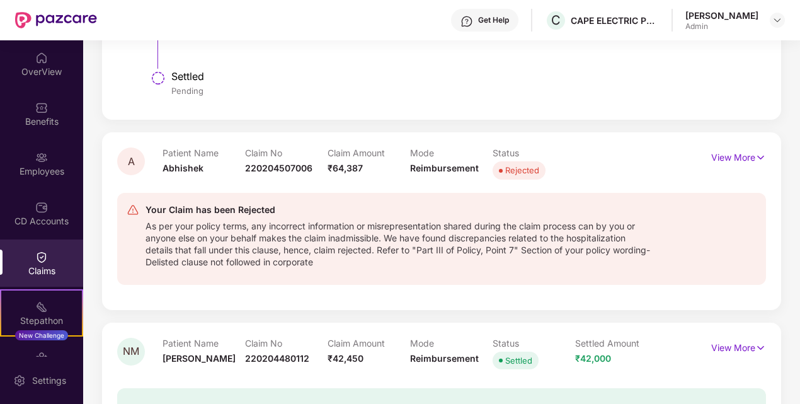
scroll to position [441, 0]
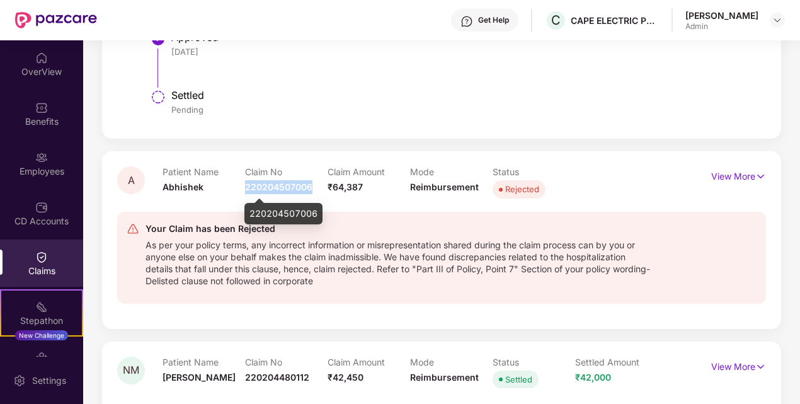
drag, startPoint x: 245, startPoint y: 185, endPoint x: 309, endPoint y: 184, distance: 64.9
click at [309, 184] on span "220204507006" at bounding box center [278, 186] width 67 height 11
copy span "220204507006"
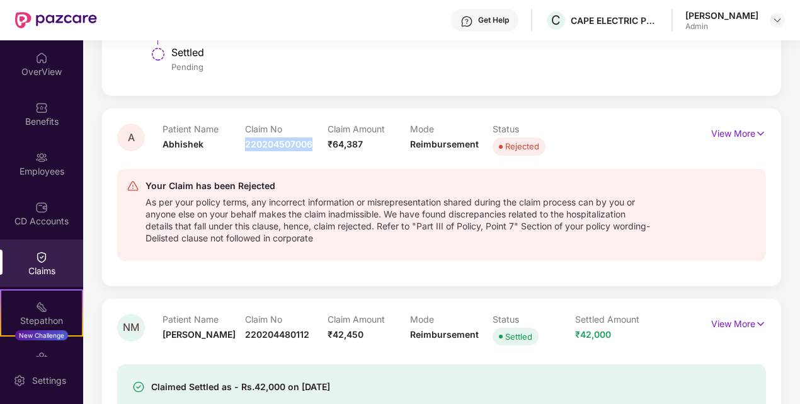
scroll to position [504, 0]
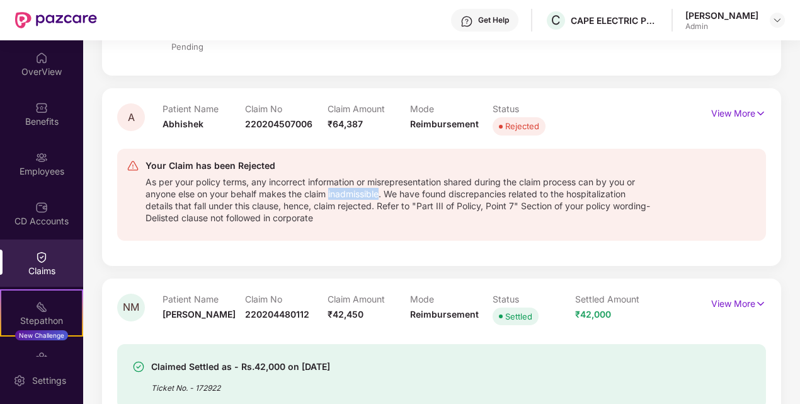
drag, startPoint x: 331, startPoint y: 193, endPoint x: 380, endPoint y: 191, distance: 49.2
click at [380, 191] on div "As per your policy terms, any incorrect information or misrepresentation shared…" at bounding box center [399, 198] width 506 height 50
copy div "inadmissible"
click at [728, 110] on p "View More" at bounding box center [738, 111] width 55 height 17
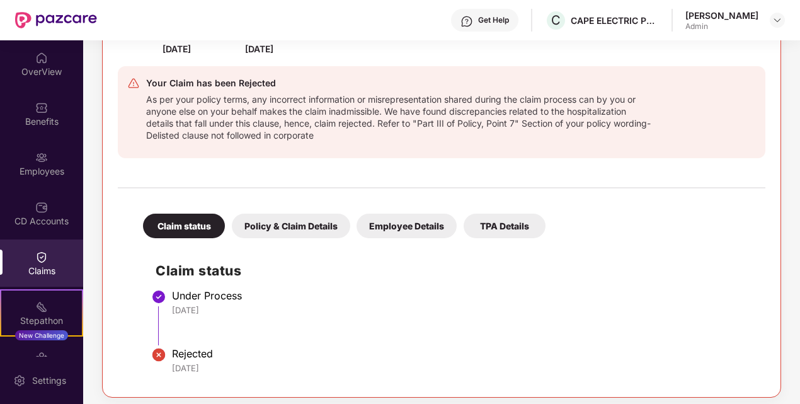
scroll to position [630, 0]
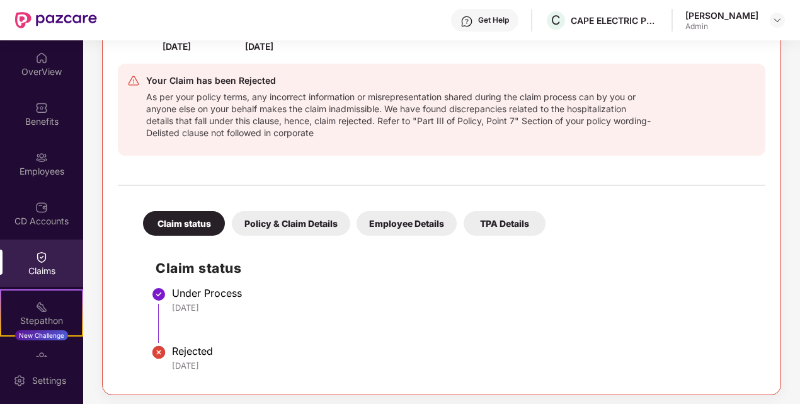
click at [270, 232] on div "Policy & Claim Details" at bounding box center [291, 223] width 118 height 25
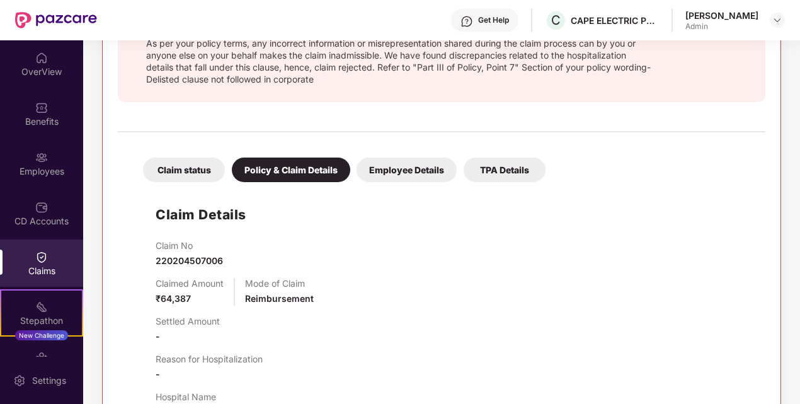
scroll to position [756, 0]
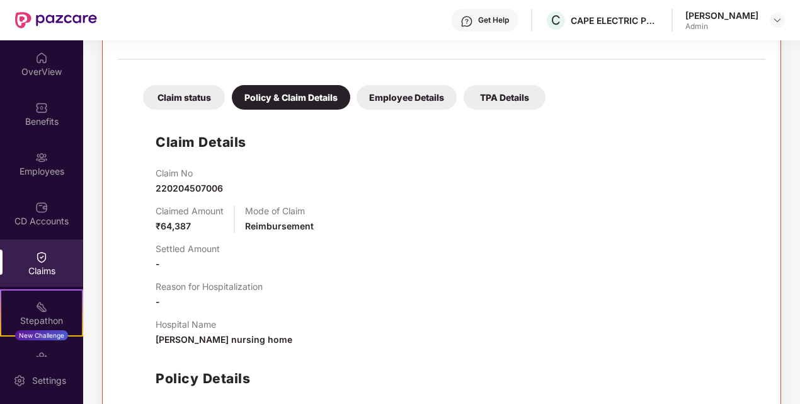
click at [273, 247] on div "Settled Amount -" at bounding box center [454, 257] width 597 height 28
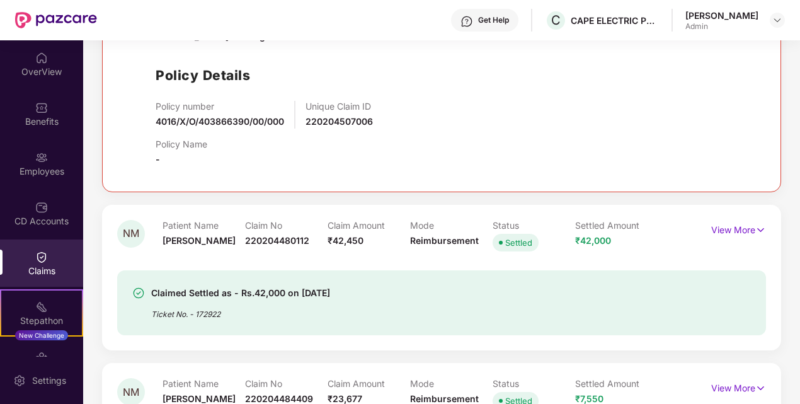
scroll to position [1071, 0]
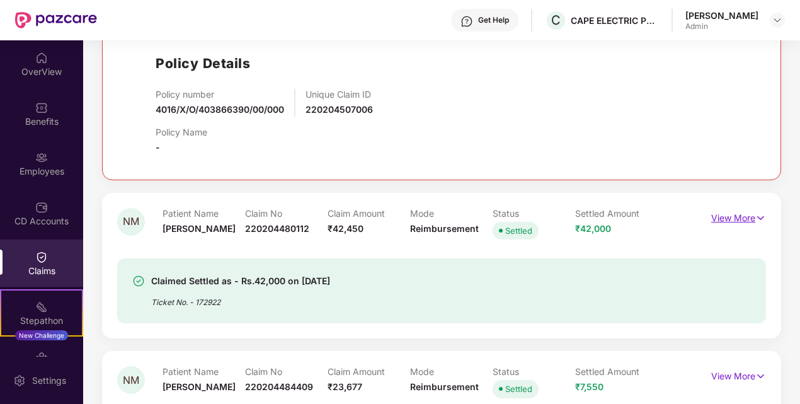
click at [760, 214] on img at bounding box center [761, 218] width 11 height 14
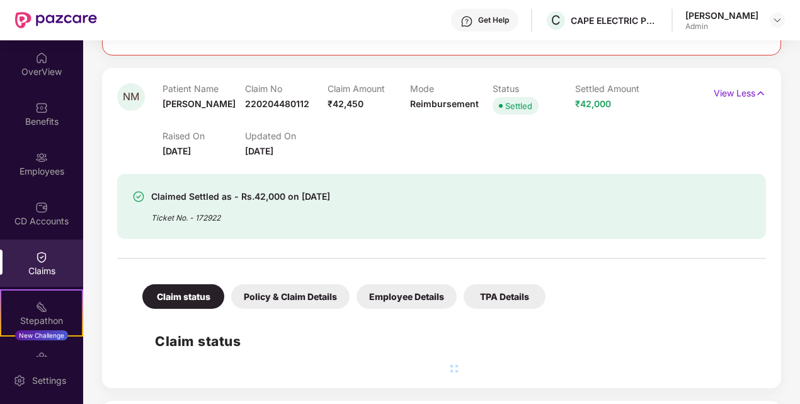
scroll to position [1197, 0]
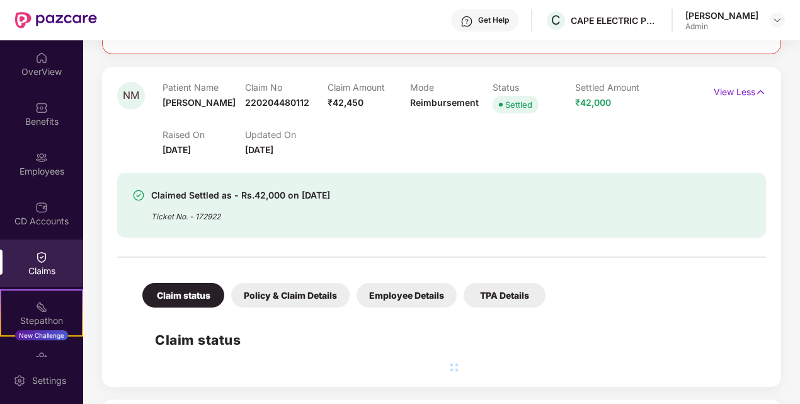
click at [250, 292] on div "Policy & Claim Details" at bounding box center [290, 295] width 118 height 25
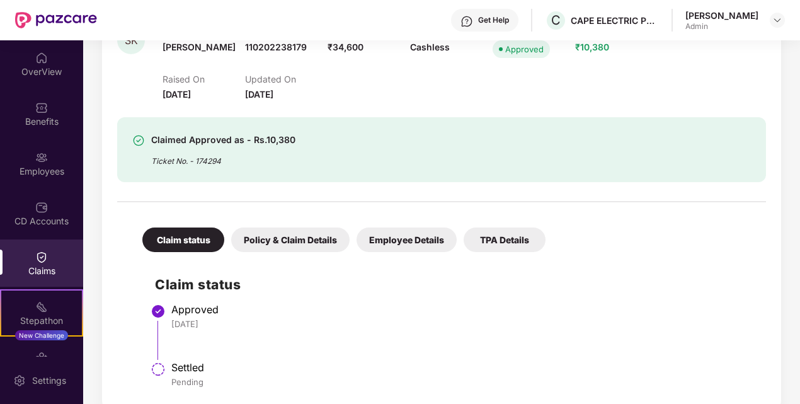
scroll to position [189, 0]
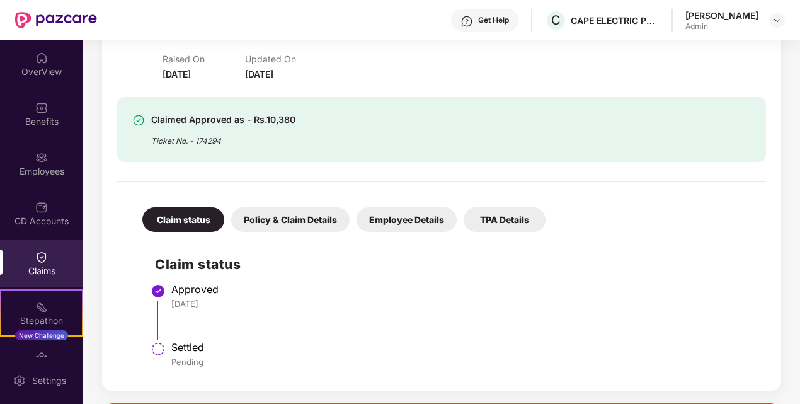
click at [311, 313] on li "Approved 15 Sep 2025" at bounding box center [454, 316] width 599 height 58
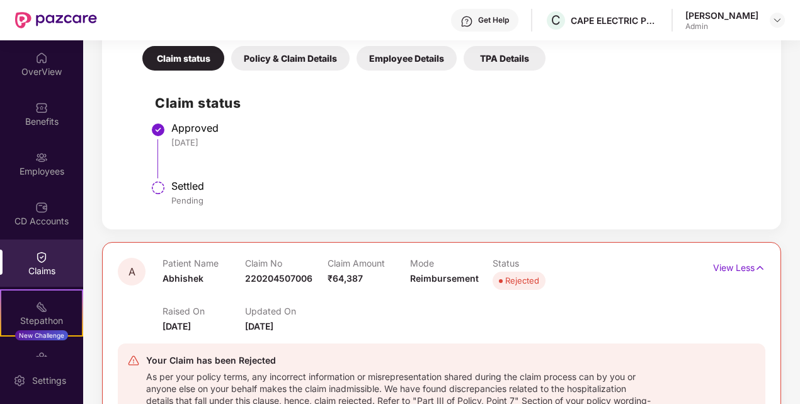
scroll to position [378, 0]
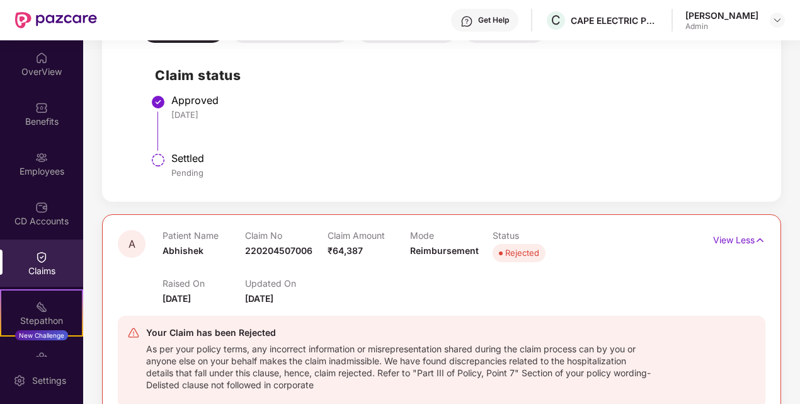
click at [399, 285] on div "Raised On 29 Aug 2025 Updated On 22 Sept 2025" at bounding box center [410, 285] width 495 height 40
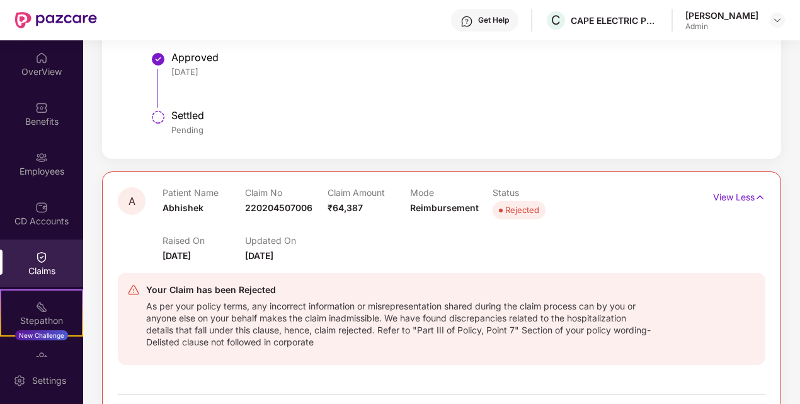
scroll to position [441, 0]
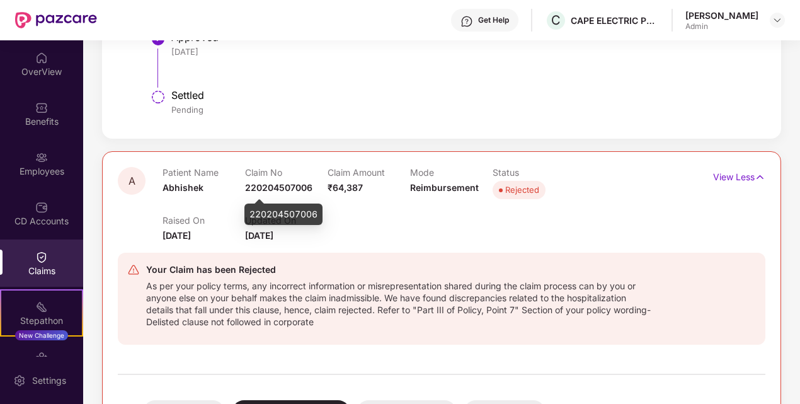
drag, startPoint x: 243, startPoint y: 185, endPoint x: 308, endPoint y: 186, distance: 64.3
click at [308, 186] on div "Patient Name Abhishek Claim No 220204507006 Claim Amount ₹64,387 Mode Reimburse…" at bounding box center [410, 184] width 495 height 35
click at [377, 246] on div "Your Claim has been Rejected As per your policy terms, any incorrect informatio…" at bounding box center [442, 299] width 648 height 112
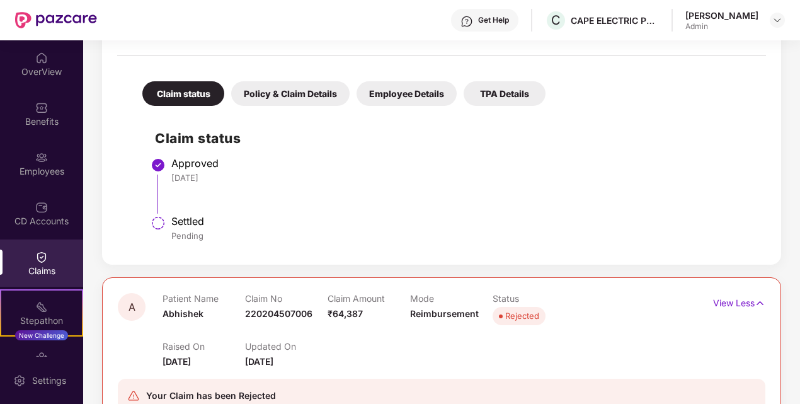
scroll to position [0, 0]
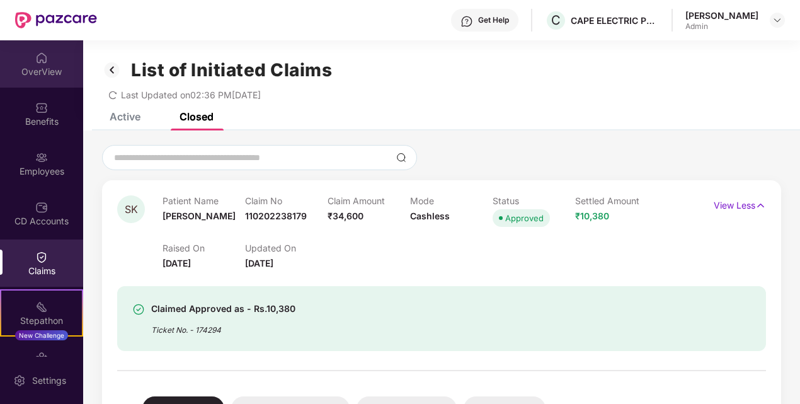
click at [44, 62] on img at bounding box center [41, 58] width 13 height 13
